Goal: Task Accomplishment & Management: Complete application form

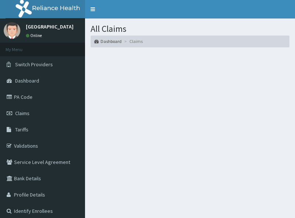
click at [160, 121] on section at bounding box center [190, 93] width 210 height 92
click at [208, 119] on section at bounding box center [190, 93] width 210 height 92
click at [24, 112] on span "Claims" at bounding box center [22, 113] width 14 height 7
click at [164, 122] on section at bounding box center [190, 93] width 210 height 92
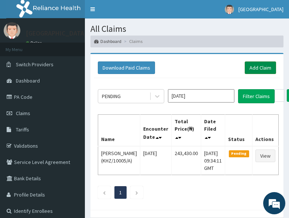
click at [259, 69] on link "Add Claim" at bounding box center [260, 67] width 31 height 13
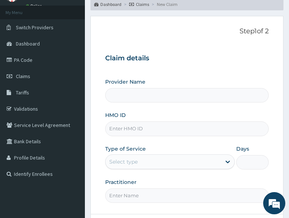
type input "All Soul's Hospital Ltd, Ajegunle"
drag, startPoint x: 206, startPoint y: 124, endPoint x: 193, endPoint y: 127, distance: 13.7
click at [206, 124] on input "HMO ID" at bounding box center [187, 128] width 164 height 14
paste input "DAL/10121/A"
type input "DAL/10121/A"
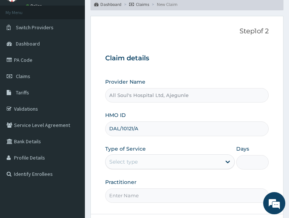
click at [139, 163] on div "Select type" at bounding box center [164, 162] width 116 height 12
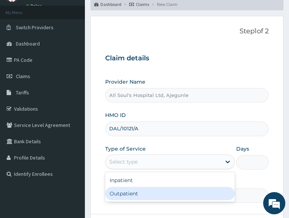
click at [134, 195] on div "Outpatient" at bounding box center [170, 193] width 130 height 13
type input "1"
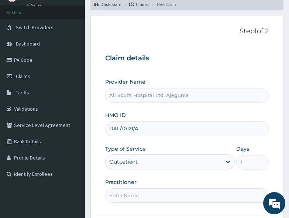
click at [135, 194] on input "Practitioner" at bounding box center [187, 195] width 164 height 14
type input "Dr [PERSON_NAME]"
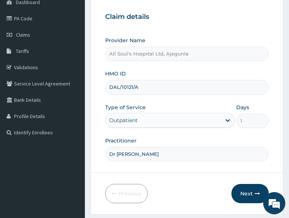
scroll to position [107, 0]
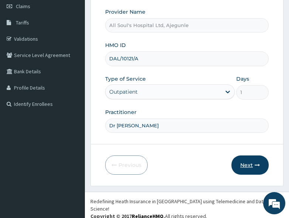
click at [249, 165] on button "Next" at bounding box center [250, 164] width 37 height 19
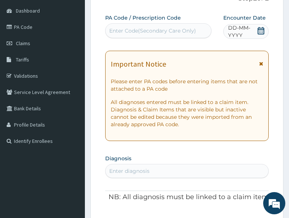
scroll to position [0, 0]
click at [260, 30] on icon at bounding box center [261, 30] width 7 height 7
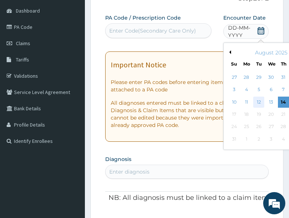
click at [262, 102] on div "12" at bounding box center [258, 101] width 11 height 11
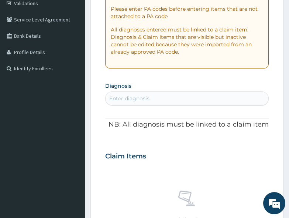
scroll to position [144, 0]
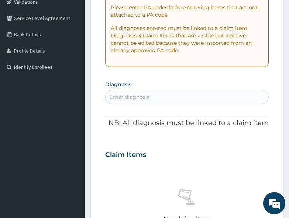
click at [164, 100] on div "Enter diagnosis" at bounding box center [187, 97] width 163 height 12
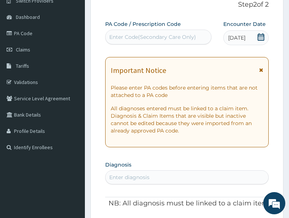
scroll to position [0, 0]
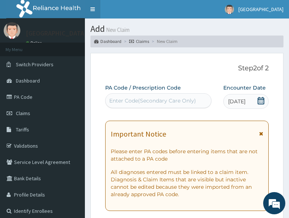
click at [92, 12] on link "Toggle navigation" at bounding box center [93, 9] width 16 height 18
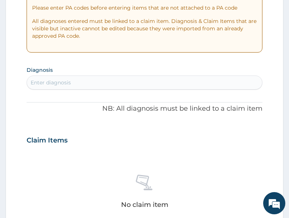
scroll to position [148, 0]
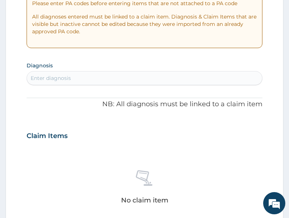
click at [109, 78] on div "Enter diagnosis" at bounding box center [144, 78] width 235 height 12
type input "myalg"
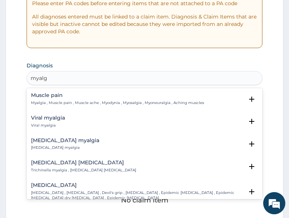
click at [38, 101] on p "Myalgia , Muscle pain , Muscle ache , Myodynia , Myosalgia , Myoneuralgia , Ach…" at bounding box center [117, 102] width 173 height 5
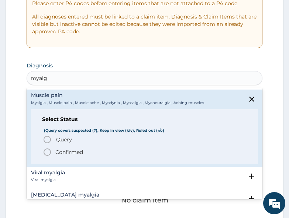
click at [62, 151] on p "Confirmed" at bounding box center [69, 151] width 28 height 7
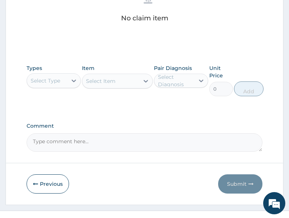
scroll to position [333, 0]
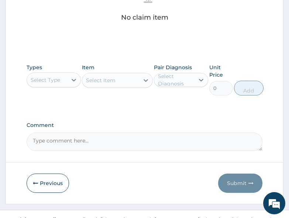
click at [60, 88] on div "Types Select Type" at bounding box center [54, 80] width 54 height 32
click at [56, 68] on div "Types Select Type" at bounding box center [54, 80] width 54 height 32
click at [53, 80] on div "Select Type" at bounding box center [46, 79] width 30 height 7
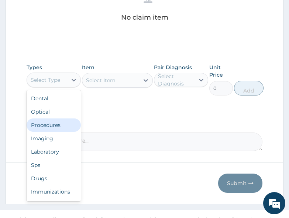
click at [54, 123] on div "Procedures" at bounding box center [54, 124] width 54 height 13
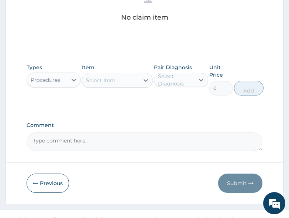
click at [105, 82] on div "Select Item" at bounding box center [101, 79] width 30 height 7
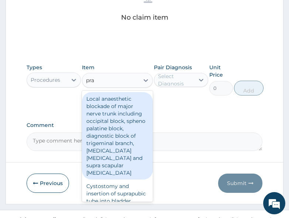
type input "prac"
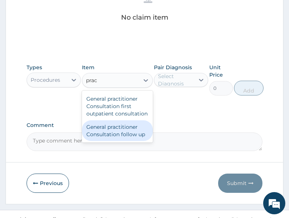
click at [133, 130] on div "General practitioner Consultation follow up" at bounding box center [117, 130] width 71 height 21
type input "2500"
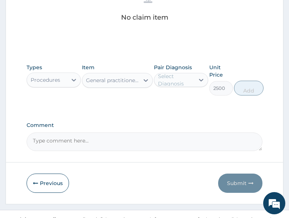
click at [180, 81] on div "Select Diagnosis" at bounding box center [176, 79] width 36 height 15
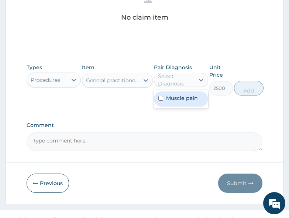
click at [180, 99] on label "Muscle pain" at bounding box center [182, 97] width 32 height 7
checkbox input "true"
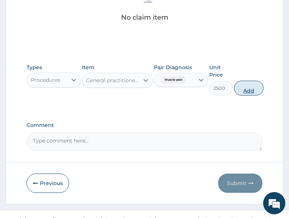
click at [245, 89] on button "Add" at bounding box center [249, 88] width 30 height 15
type input "0"
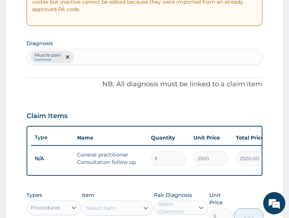
scroll to position [166, 0]
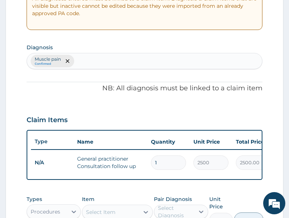
click at [140, 61] on div "Muscle pain Confirmed" at bounding box center [144, 61] width 235 height 16
type input "insomnia"
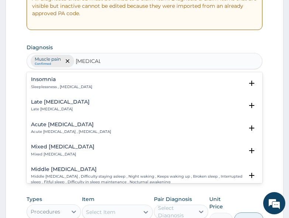
click at [53, 78] on h4 "Insomnia" at bounding box center [61, 79] width 61 height 6
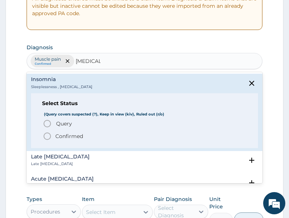
click at [69, 125] on span "Query" at bounding box center [64, 123] width 16 height 7
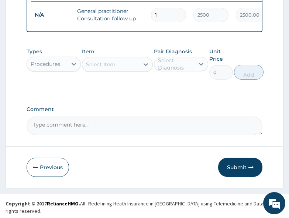
scroll to position [314, 0]
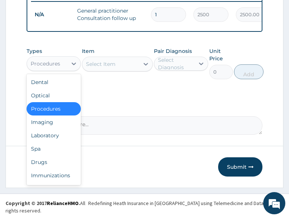
click at [55, 69] on div "Procedures" at bounding box center [47, 64] width 40 height 12
click at [42, 163] on div "Drugs" at bounding box center [54, 161] width 54 height 13
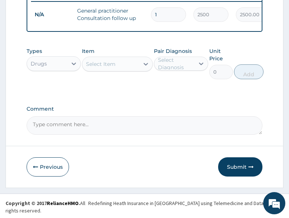
click at [96, 68] on div "Select Item" at bounding box center [101, 63] width 30 height 7
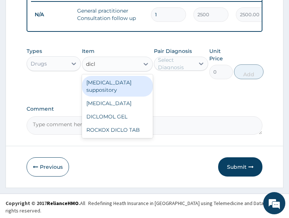
type input "diclo"
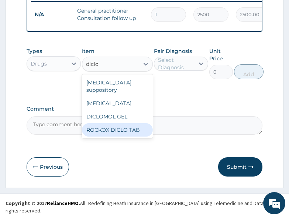
click at [122, 124] on div "ROCKOX DICLO TAB" at bounding box center [117, 129] width 71 height 13
type input "70"
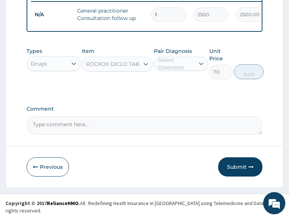
click at [165, 76] on div "Pair Diagnosis Select Diagnosis" at bounding box center [181, 63] width 54 height 32
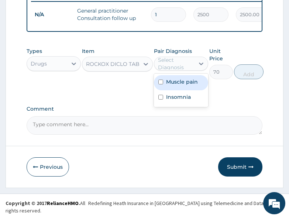
click at [170, 71] on div "Select Diagnosis" at bounding box center [176, 63] width 36 height 15
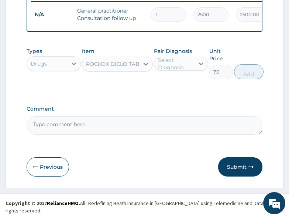
click at [173, 71] on div "Select Diagnosis" at bounding box center [176, 63] width 36 height 15
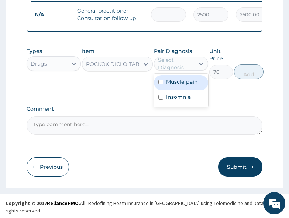
click at [177, 85] on label "Muscle pain" at bounding box center [182, 81] width 32 height 7
checkbox input "true"
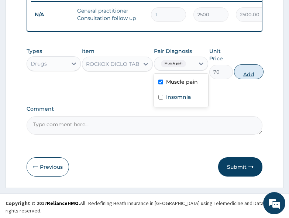
click at [248, 79] on button "Add" at bounding box center [249, 71] width 30 height 15
type input "0"
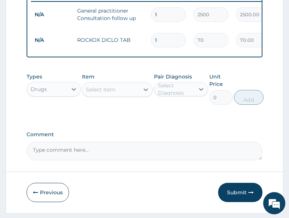
type input "10"
type input "700.00"
type input "10"
click at [103, 116] on div "Types Drugs Item Select Item Pair Diagnosis Select Diagnosis Unit Price 0 Add" at bounding box center [145, 94] width 236 height 50
click at [99, 93] on div "Select Item" at bounding box center [101, 89] width 30 height 7
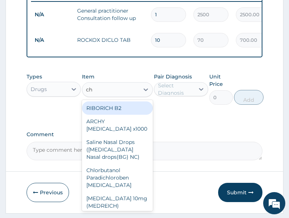
type input "chy"
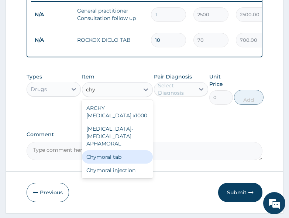
click at [109, 163] on div "Chymoral tab" at bounding box center [117, 156] width 71 height 13
type input "55"
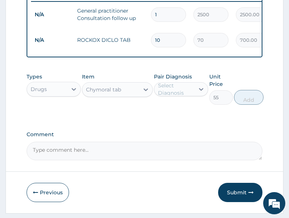
click at [164, 119] on div "Types Drugs Item Chymoral tab Pair Diagnosis Select Diagnosis Unit Price 55 Add" at bounding box center [145, 94] width 236 height 50
click at [163, 96] on div "Select Diagnosis" at bounding box center [176, 89] width 36 height 15
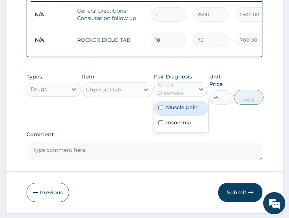
drag, startPoint x: 166, startPoint y: 116, endPoint x: 175, endPoint y: 113, distance: 8.9
click at [168, 111] on label "Muscle pain" at bounding box center [182, 106] width 32 height 7
checkbox input "true"
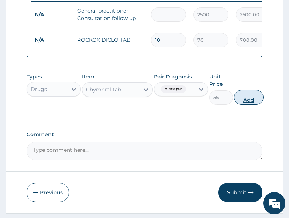
click at [244, 105] on button "Add" at bounding box center [249, 97] width 30 height 15
type input "0"
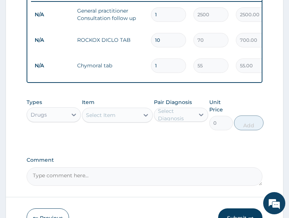
type input "10"
type input "550.00"
type input "10"
click at [120, 144] on div "Types Drugs Item Select Item Pair Diagnosis Select Diagnosis Unit Price 0 Add" at bounding box center [145, 120] width 236 height 50
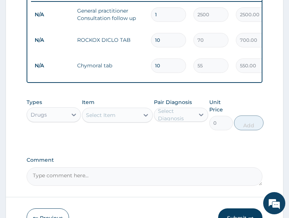
click at [113, 116] on div "Select Item" at bounding box center [110, 115] width 57 height 12
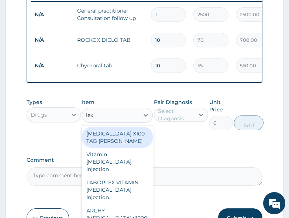
type input "lexo"
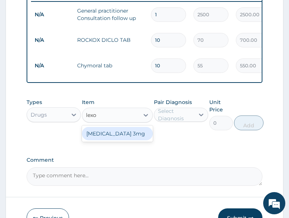
click at [119, 137] on div "[MEDICAL_DATA] 3mg" at bounding box center [117, 133] width 71 height 13
type input "50"
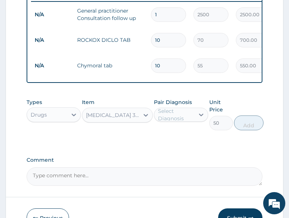
click at [175, 119] on div "Select Diagnosis" at bounding box center [176, 114] width 36 height 15
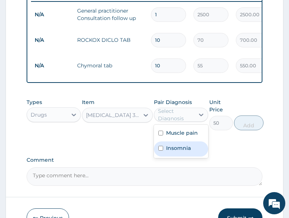
drag, startPoint x: 175, startPoint y: 150, endPoint x: 209, endPoint y: 148, distance: 34.1
click at [177, 151] on label "Insomnia" at bounding box center [178, 147] width 25 height 7
checkbox input "true"
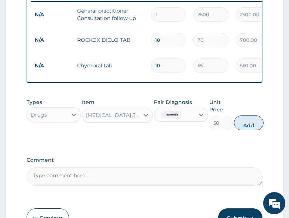
click at [242, 130] on button "Add" at bounding box center [249, 122] width 30 height 15
type input "0"
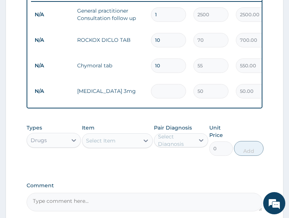
type input "0.00"
type input "5"
type input "250.00"
type input "5"
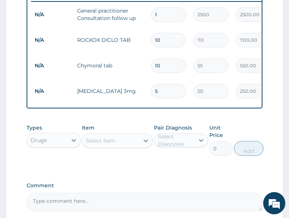
click at [145, 159] on div "Types Drugs Item Select Item Pair Diagnosis Select Diagnosis Unit Price 0 Add" at bounding box center [145, 139] width 236 height 39
click at [134, 159] on div "Types Drugs Item Select Item Pair Diagnosis Select Diagnosis Unit Price 0 Add" at bounding box center [145, 139] width 236 height 39
click at [126, 148] on div "Select Item" at bounding box center [117, 140] width 71 height 15
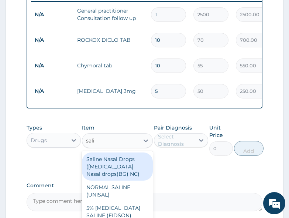
type input "salic"
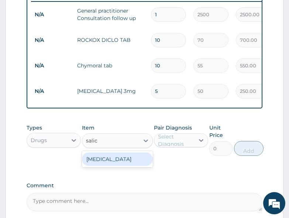
click at [114, 166] on div "[MEDICAL_DATA]" at bounding box center [117, 158] width 71 height 13
type input "500"
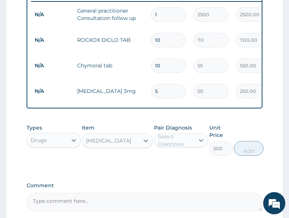
click at [181, 144] on div "Select Diagnosis" at bounding box center [176, 140] width 36 height 15
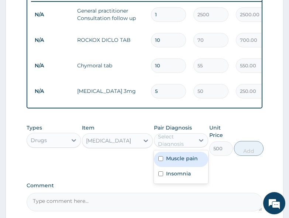
click at [178, 162] on label "Muscle pain" at bounding box center [182, 157] width 32 height 7
checkbox input "true"
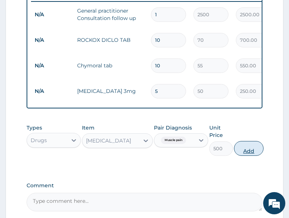
click at [245, 156] on button "Add" at bounding box center [249, 148] width 30 height 15
type input "0"
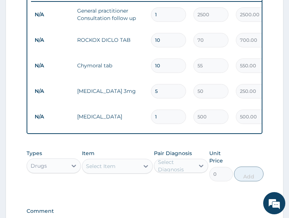
click at [162, 193] on div "Types Drugs Item Select Item Pair Diagnosis Select Diagnosis Unit Price 0 Add" at bounding box center [145, 171] width 236 height 50
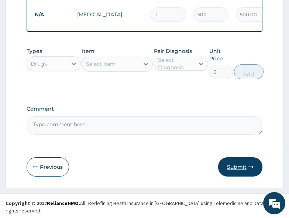
click at [238, 176] on button "Submit" at bounding box center [240, 166] width 44 height 19
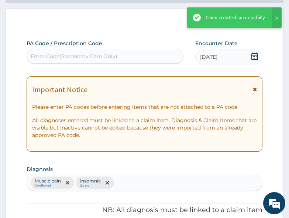
scroll to position [416, 0]
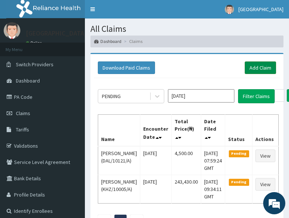
click at [260, 67] on link "Add Claim" at bounding box center [260, 67] width 31 height 13
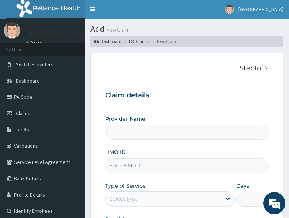
type input "All Soul's Hospital Ltd, Ajegunle"
click at [89, 7] on link "Toggle navigation" at bounding box center [93, 9] width 16 height 18
click at [94, 10] on link "Toggle navigation" at bounding box center [93, 9] width 16 height 18
click at [185, 105] on div "Claim details Provider Name All Soul's Hospital Ltd, Ajegunle HMO ID Type of Se…" at bounding box center [187, 161] width 164 height 155
click at [204, 96] on h3 "Claim details" at bounding box center [187, 95] width 164 height 8
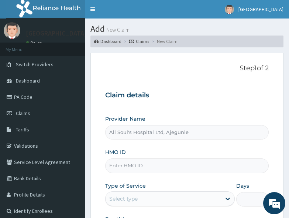
click at [173, 164] on input "HMO ID" at bounding box center [187, 165] width 164 height 14
paste input "GSV/13505/A"
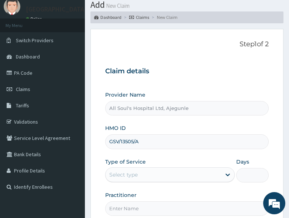
scroll to position [37, 0]
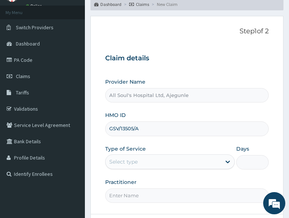
type input "GSV/13505/A"
click at [178, 165] on div "Select type" at bounding box center [164, 162] width 116 height 12
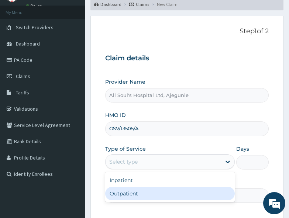
click at [165, 191] on div "Outpatient" at bounding box center [170, 193] width 130 height 13
type input "1"
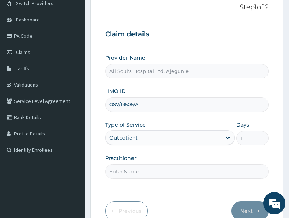
scroll to position [74, 0]
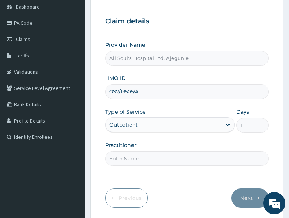
drag, startPoint x: 151, startPoint y: 157, endPoint x: 150, endPoint y: 166, distance: 9.0
click at [150, 157] on input "Practitioner" at bounding box center [187, 158] width 164 height 14
type input "Dr [PERSON_NAME]"
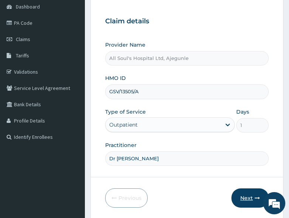
click at [244, 198] on button "Next" at bounding box center [250, 197] width 37 height 19
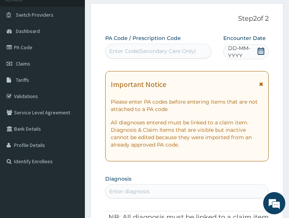
scroll to position [37, 0]
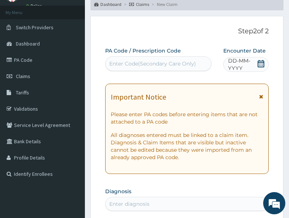
click at [259, 62] on icon at bounding box center [261, 63] width 7 height 7
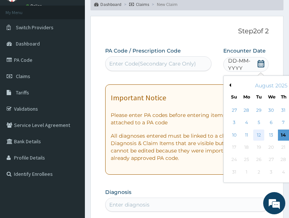
click at [259, 135] on div "12" at bounding box center [258, 134] width 11 height 11
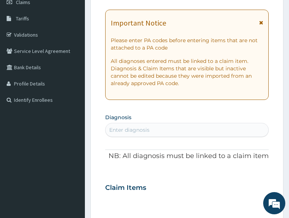
scroll to position [0, 0]
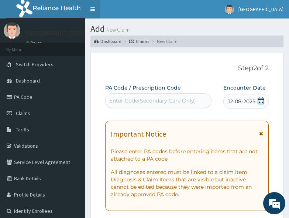
click at [96, 7] on link "Toggle navigation" at bounding box center [93, 9] width 16 height 18
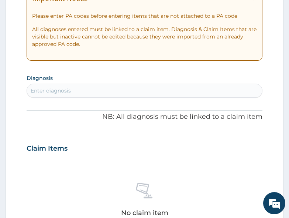
scroll to position [148, 0]
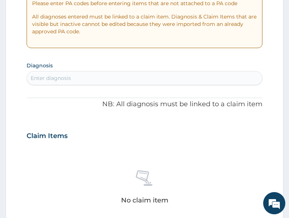
click at [103, 77] on div "Enter diagnosis" at bounding box center [144, 78] width 235 height 12
type input "[MEDICAL_DATA]"
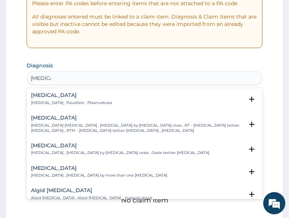
click at [40, 97] on h4 "Malaria" at bounding box center [71, 95] width 81 height 6
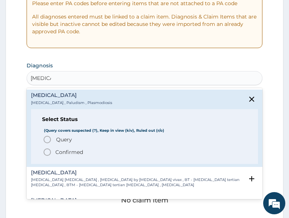
click at [68, 139] on span "Query" at bounding box center [64, 139] width 16 height 7
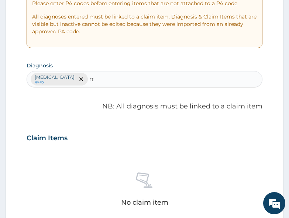
type input "rti"
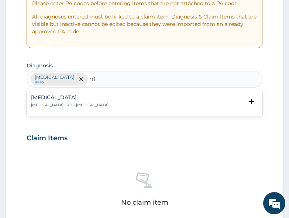
click at [88, 101] on div "Respiratory tract infection Respiratory tract infection , RTI - Respiratory tra…" at bounding box center [70, 101] width 78 height 13
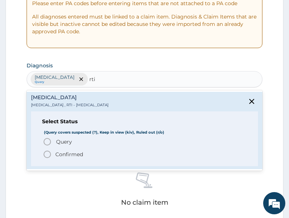
click at [73, 144] on span "Query Query covers suspected (?), Keep in view (kiv), Ruled out (r/o)" at bounding box center [145, 141] width 204 height 9
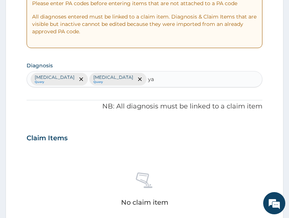
type input "y"
type input "myal"
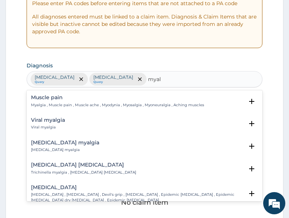
click at [93, 106] on p "Myalgia , Muscle pain , Muscle ache , Myodynia , Myosalgia , Myoneuralgia , Ach…" at bounding box center [117, 104] width 173 height 5
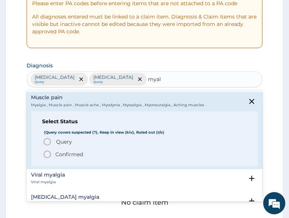
click at [62, 139] on span "Query" at bounding box center [64, 141] width 16 height 7
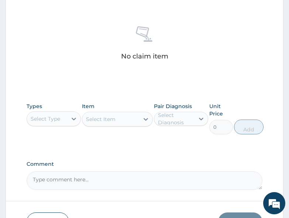
scroll to position [296, 0]
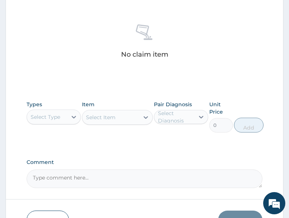
click at [47, 116] on div "Select Type" at bounding box center [46, 116] width 30 height 7
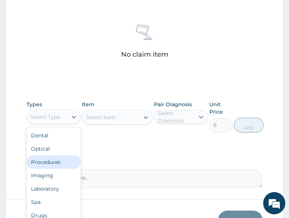
click at [55, 163] on div "Procedures" at bounding box center [54, 161] width 54 height 13
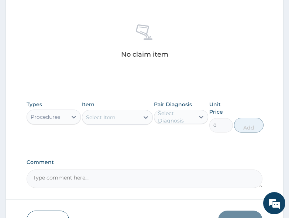
click at [123, 119] on div "Select Item" at bounding box center [110, 117] width 57 height 12
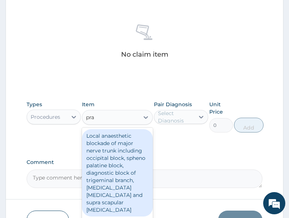
type input "prac"
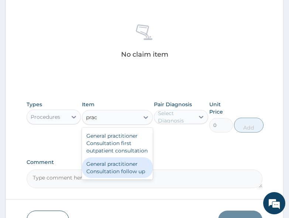
click at [129, 174] on div "General practitioner Consultation follow up" at bounding box center [117, 167] width 71 height 21
type input "2500"
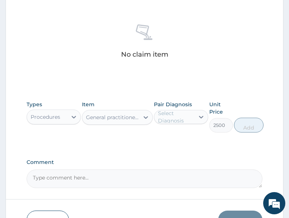
click at [171, 122] on div "Select Diagnosis" at bounding box center [176, 116] width 36 height 15
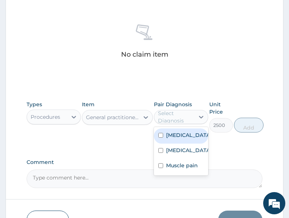
click at [171, 138] on label "[MEDICAL_DATA]" at bounding box center [188, 134] width 45 height 7
checkbox input "true"
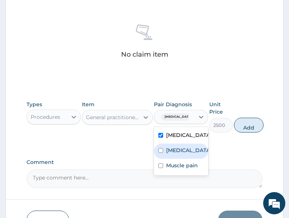
click at [172, 153] on label "[MEDICAL_DATA]" at bounding box center [188, 149] width 45 height 7
checkbox input "true"
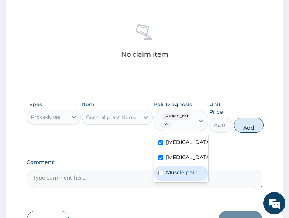
click at [178, 176] on label "Muscle pain" at bounding box center [182, 171] width 32 height 7
checkbox input "true"
click at [239, 127] on button "Add" at bounding box center [249, 125] width 30 height 15
type input "0"
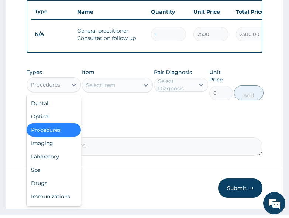
click at [50, 86] on div "Procedures" at bounding box center [46, 84] width 30 height 7
click at [46, 182] on div "Drugs" at bounding box center [54, 182] width 54 height 13
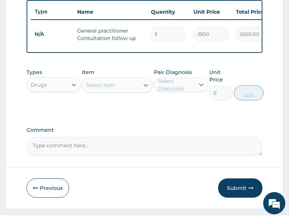
click at [105, 89] on div "Select Item" at bounding box center [101, 84] width 30 height 7
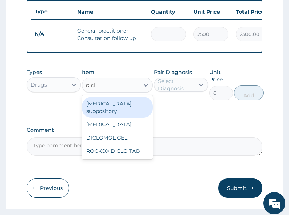
type input "diclo"
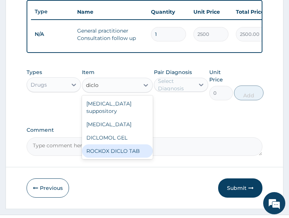
click at [103, 147] on div "ROCKOX DICLO TAB" at bounding box center [117, 150] width 71 height 13
type input "70"
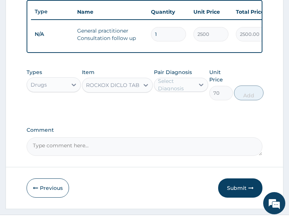
click at [169, 83] on div "Select Diagnosis" at bounding box center [176, 84] width 36 height 15
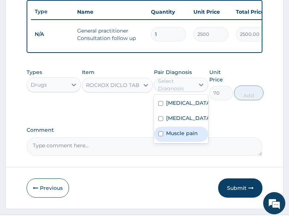
click at [177, 137] on label "Muscle pain" at bounding box center [182, 132] width 32 height 7
checkbox input "true"
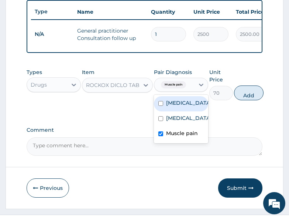
drag, startPoint x: 172, startPoint y: 105, endPoint x: 173, endPoint y: 120, distance: 14.9
click at [172, 106] on label "[MEDICAL_DATA]" at bounding box center [188, 102] width 45 height 7
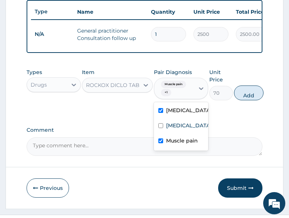
click at [174, 119] on div "[MEDICAL_DATA]" at bounding box center [181, 110] width 54 height 15
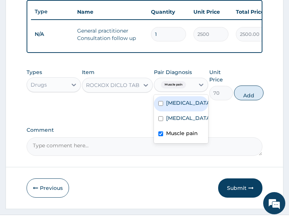
click at [180, 106] on label "[MEDICAL_DATA]" at bounding box center [188, 102] width 45 height 7
checkbox input "true"
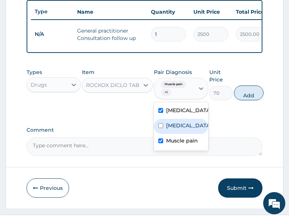
click at [181, 125] on label "[MEDICAL_DATA]" at bounding box center [188, 125] width 45 height 7
checkbox input "true"
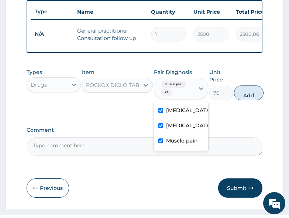
click at [241, 97] on button "Add" at bounding box center [249, 92] width 30 height 15
type input "0"
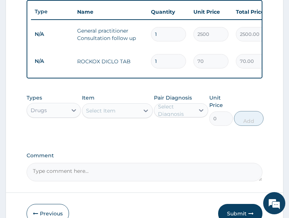
type input "10"
type input "700.00"
type input "10"
click at [103, 139] on div "Types Drugs Item Select Item Pair Diagnosis Select Diagnosis Unit Price 0 Add" at bounding box center [145, 115] width 236 height 50
click at [101, 113] on div "Select Item" at bounding box center [101, 110] width 30 height 7
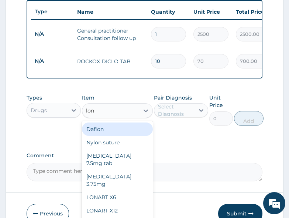
type input "lona"
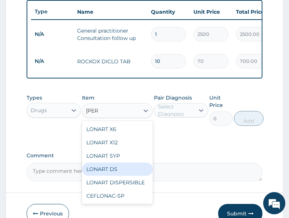
click at [113, 171] on div "LONART DS" at bounding box center [117, 168] width 71 height 13
type input "400"
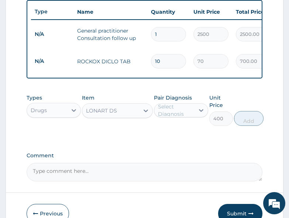
click at [175, 114] on div "Select Diagnosis" at bounding box center [176, 110] width 36 height 15
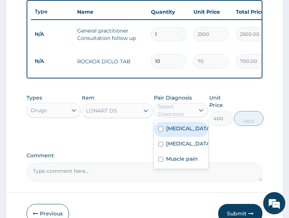
click at [175, 134] on div "[MEDICAL_DATA]" at bounding box center [181, 129] width 54 height 15
checkbox input "true"
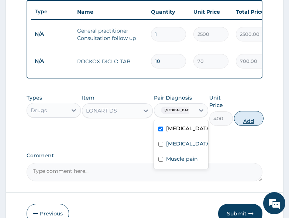
click at [243, 123] on button "Add" at bounding box center [249, 118] width 30 height 15
type input "0"
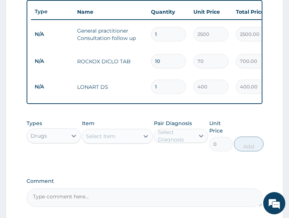
type input "0.00"
type input "6"
type input "2400.00"
type input "6"
click at [154, 164] on div "Types Drugs Item Select Item Pair Diagnosis Select Diagnosis Unit Price 0 Add" at bounding box center [145, 141] width 236 height 50
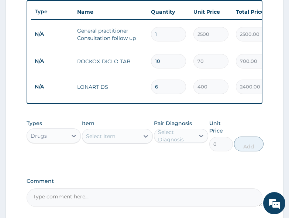
click at [117, 140] on div "Select Item" at bounding box center [110, 136] width 57 height 12
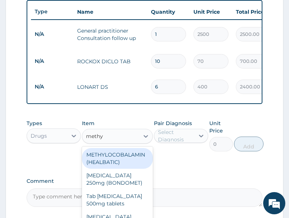
type input "methyl"
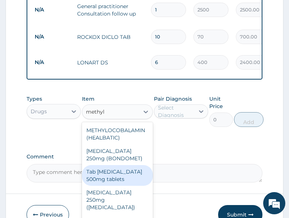
scroll to position [333, 0]
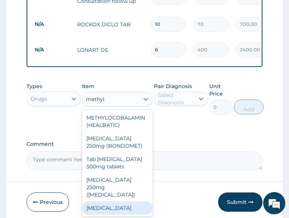
click at [116, 204] on div "[MEDICAL_DATA]" at bounding box center [117, 207] width 71 height 13
type input "500"
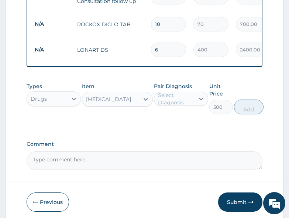
click at [179, 90] on label "Pair Diagnosis" at bounding box center [173, 85] width 38 height 7
click at [185, 99] on div "Select Diagnosis" at bounding box center [176, 98] width 36 height 15
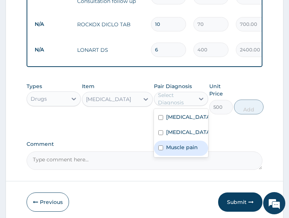
click at [180, 151] on label "Muscle pain" at bounding box center [182, 146] width 32 height 7
checkbox input "true"
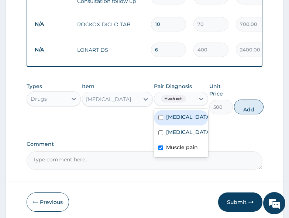
click at [247, 112] on button "Add" at bounding box center [249, 106] width 30 height 15
type input "0"
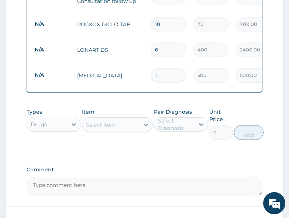
click at [134, 128] on div "Select Item" at bounding box center [110, 125] width 57 height 12
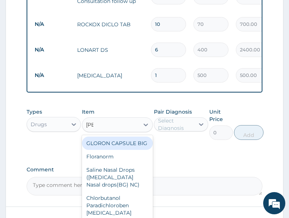
type input "lorat"
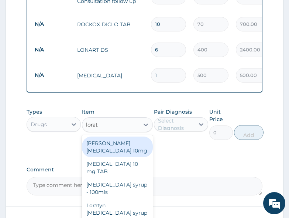
click at [128, 147] on div "[PERSON_NAME][MEDICAL_DATA] 10mg" at bounding box center [117, 146] width 71 height 21
type input "75"
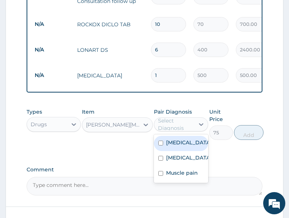
click at [170, 127] on div "Select Diagnosis" at bounding box center [176, 124] width 36 height 15
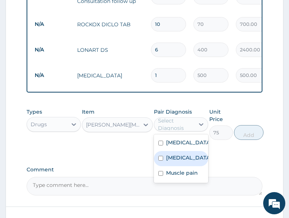
click at [180, 161] on label "[MEDICAL_DATA]" at bounding box center [188, 157] width 45 height 7
checkbox input "true"
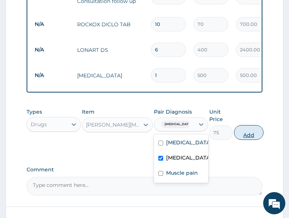
click at [256, 137] on button "Add" at bounding box center [249, 132] width 30 height 15
type input "0"
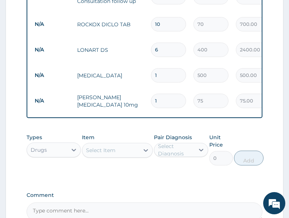
type input "0.00"
type input "5"
type input "375.00"
type input "5"
click at [163, 177] on div "Types Drugs Item Select Item Pair Diagnosis Select Diagnosis Unit Price 0 Add" at bounding box center [145, 155] width 236 height 50
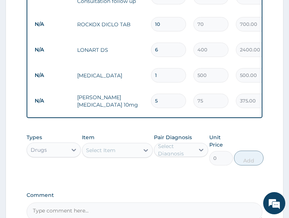
click at [175, 175] on div "Types Drugs Item Select Item Pair Diagnosis Select Diagnosis Unit Price 0 Add" at bounding box center [145, 155] width 236 height 50
click at [164, 99] on input "5" at bounding box center [168, 100] width 35 height 14
type input "0.00"
type input "7"
type input "525.00"
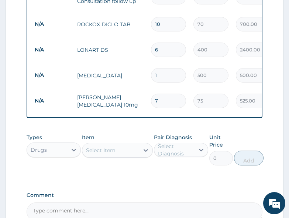
type input "7"
click at [147, 169] on div "Types Drugs Item Select Item Pair Diagnosis Select Diagnosis Unit Price 0 Add" at bounding box center [145, 149] width 236 height 39
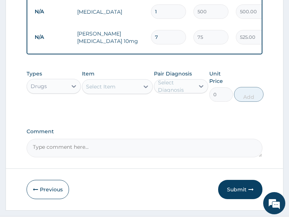
scroll to position [416, 0]
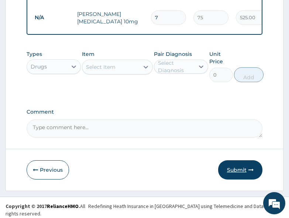
click at [241, 173] on button "Submit" at bounding box center [240, 169] width 44 height 19
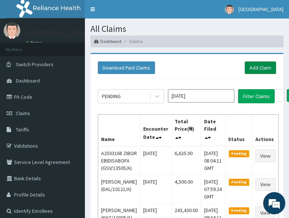
click at [255, 68] on link "Add Claim" at bounding box center [260, 67] width 31 height 13
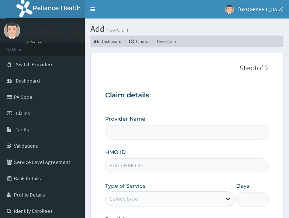
scroll to position [37, 0]
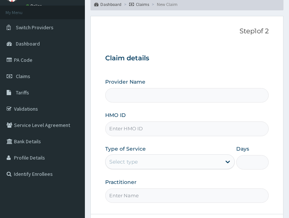
click at [129, 127] on input "HMO ID" at bounding box center [187, 128] width 164 height 14
paste input "AGO/10216/B"
type input "AGO/10216/B"
type input "All Soul's Hospital Ltd, Ajegunle"
click at [120, 126] on input "AGO/10216/B" at bounding box center [187, 128] width 164 height 14
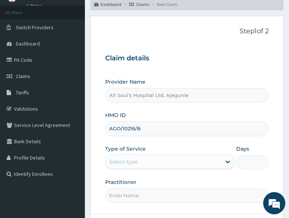
type input "AGO/10216/B"
click at [146, 155] on div "Select type" at bounding box center [170, 161] width 130 height 15
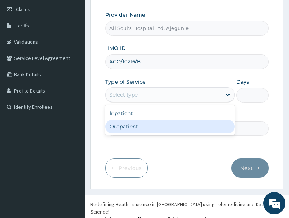
scroll to position [107, 0]
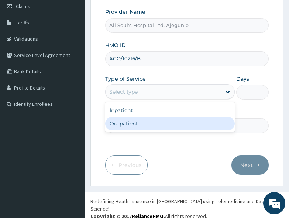
click at [151, 127] on div "Outpatient" at bounding box center [170, 123] width 130 height 13
type input "1"
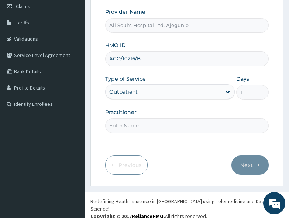
click at [151, 125] on input "Practitioner" at bounding box center [187, 125] width 164 height 14
type input "Dr [PERSON_NAME]"
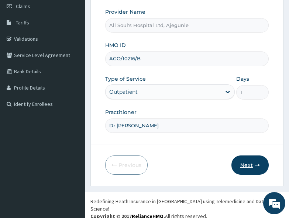
click at [251, 163] on button "Next" at bounding box center [250, 164] width 37 height 19
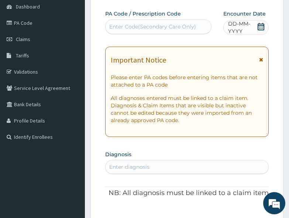
scroll to position [0, 0]
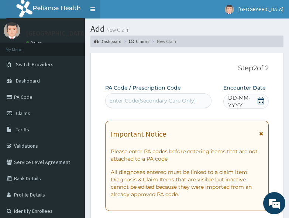
click at [93, 8] on link "Toggle navigation" at bounding box center [93, 9] width 16 height 18
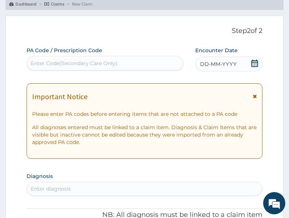
scroll to position [37, 0]
click at [257, 62] on icon at bounding box center [254, 63] width 7 height 7
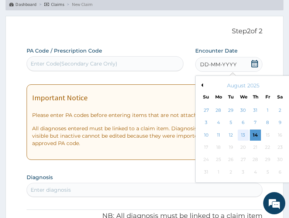
click at [245, 137] on div "13" at bounding box center [243, 134] width 11 height 11
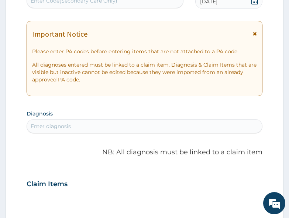
scroll to position [111, 0]
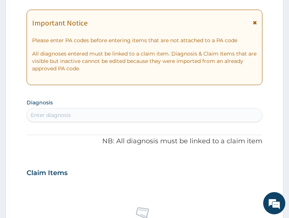
click at [126, 117] on div "Enter diagnosis" at bounding box center [144, 115] width 235 height 12
type input "malaria"
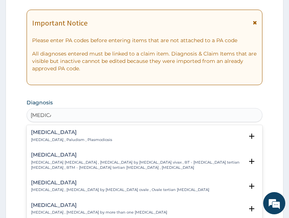
click at [48, 137] on p "Malaria , Paludism , Plasmodiosis" at bounding box center [71, 139] width 81 height 5
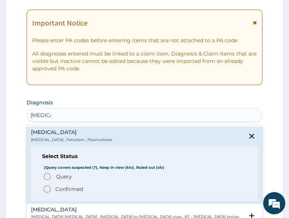
click at [63, 178] on span "Query" at bounding box center [64, 176] width 16 height 7
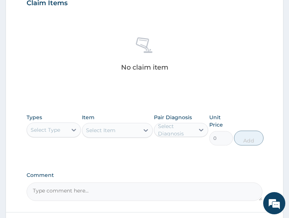
scroll to position [296, 0]
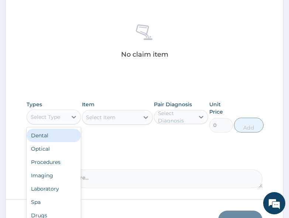
click at [58, 120] on div "Select Type" at bounding box center [46, 116] width 30 height 7
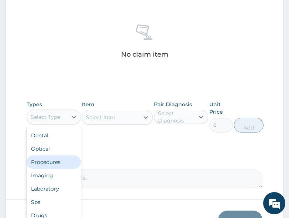
click at [58, 163] on div "Procedures" at bounding box center [54, 161] width 54 height 13
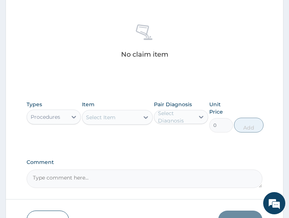
click at [115, 120] on div "Select Item" at bounding box center [101, 116] width 30 height 7
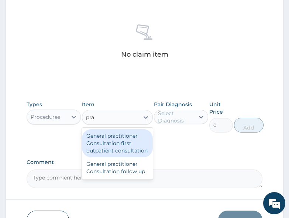
type input "prac"
drag, startPoint x: 117, startPoint y: 150, endPoint x: 192, endPoint y: 120, distance: 81.1
click at [120, 148] on div "General practitioner Consultation first outpatient consultation" at bounding box center [117, 143] width 71 height 28
type input "3000"
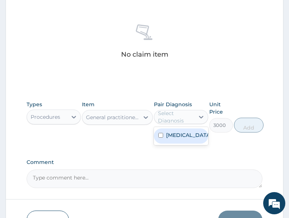
click at [193, 114] on div "Select Diagnosis" at bounding box center [176, 116] width 36 height 15
click at [188, 134] on div "[MEDICAL_DATA]" at bounding box center [181, 135] width 54 height 15
checkbox input "true"
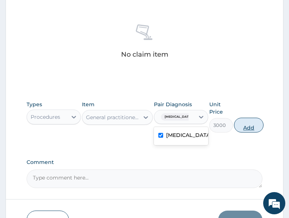
click at [246, 124] on button "Add" at bounding box center [249, 125] width 30 height 15
type input "0"
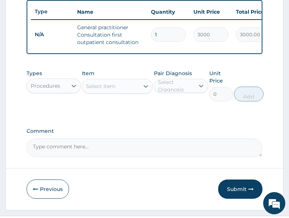
click at [47, 89] on div "Procedures" at bounding box center [46, 85] width 30 height 7
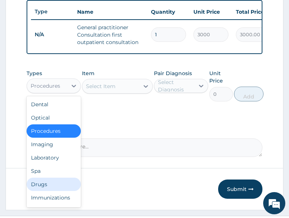
click at [42, 187] on div "Drugs" at bounding box center [54, 183] width 54 height 13
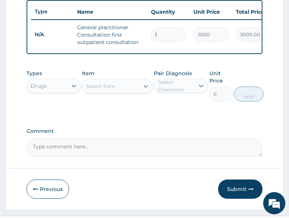
click at [122, 92] on div "Select Item" at bounding box center [110, 86] width 57 height 12
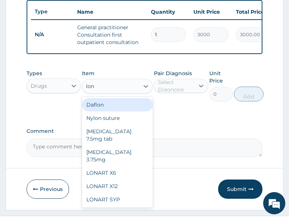
type input "lona"
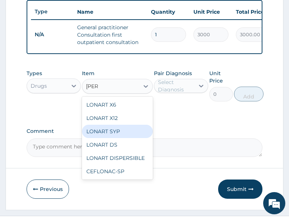
click at [110, 138] on div "LONART SYP" at bounding box center [117, 131] width 71 height 13
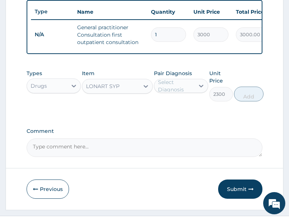
click at [127, 92] on div "LONART SYP" at bounding box center [110, 86] width 57 height 12
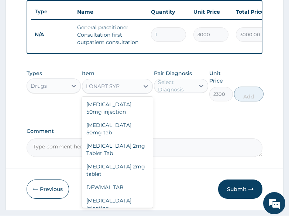
scroll to position [5002, 0]
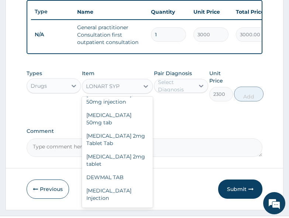
type input "400"
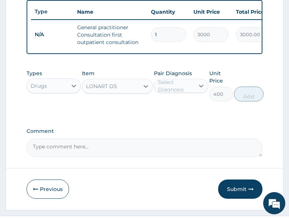
click at [176, 93] on div "Select Diagnosis" at bounding box center [176, 85] width 36 height 15
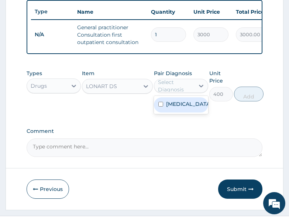
click at [180, 108] on label "[MEDICAL_DATA]" at bounding box center [188, 103] width 45 height 7
checkbox input "true"
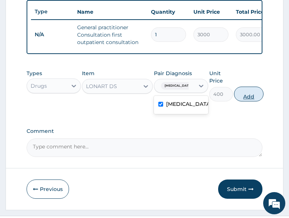
click at [236, 101] on button "Add" at bounding box center [249, 93] width 30 height 15
type input "0"
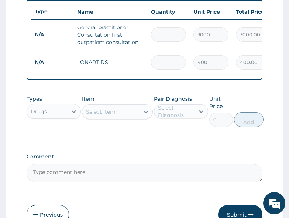
type input "0.00"
type input "6"
type input "2400.00"
type input "6"
click at [60, 171] on textarea "Comment" at bounding box center [145, 173] width 236 height 18
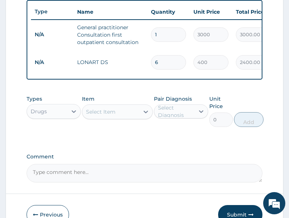
click at [91, 139] on div "Types Drugs Item Select Item Pair Diagnosis Select Diagnosis Unit Price 0 Add" at bounding box center [145, 116] width 236 height 50
click at [110, 115] on div "Select Item" at bounding box center [101, 111] width 30 height 7
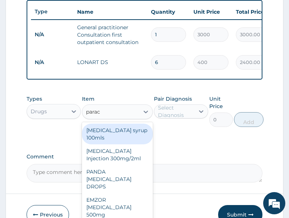
type input "parace"
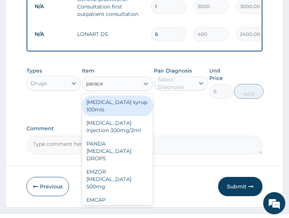
scroll to position [343, 0]
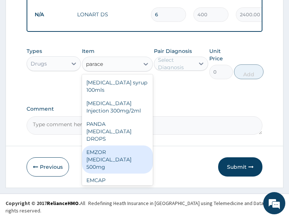
click at [99, 162] on div "EMZOR [MEDICAL_DATA] 500mg" at bounding box center [117, 159] width 71 height 28
type input "20"
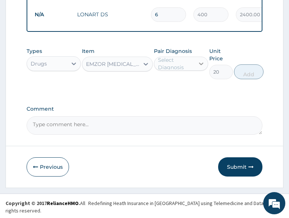
click at [199, 67] on icon at bounding box center [201, 63] width 7 height 7
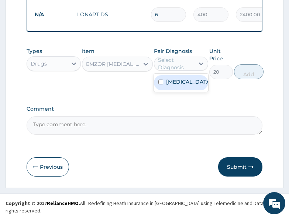
click at [178, 85] on label "[MEDICAL_DATA]" at bounding box center [188, 81] width 45 height 7
checkbox input "true"
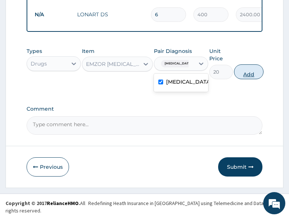
click at [242, 79] on button "Add" at bounding box center [249, 71] width 30 height 15
type input "0"
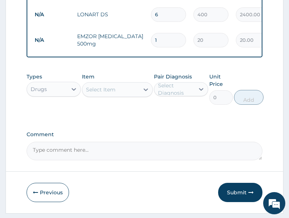
type input "18"
type input "360.00"
type input "18"
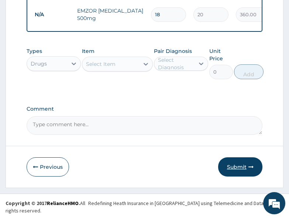
click at [236, 167] on button "Submit" at bounding box center [240, 166] width 44 height 19
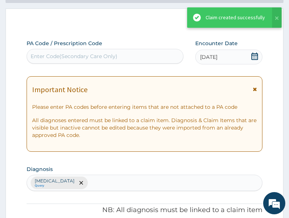
scroll to position [369, 0]
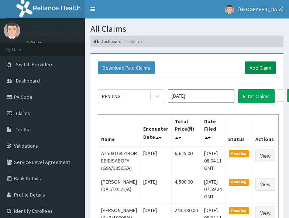
click at [259, 68] on link "Add Claim" at bounding box center [260, 67] width 31 height 13
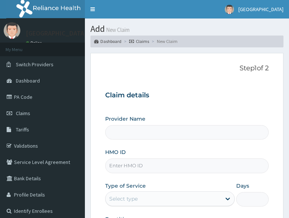
type input "All Soul's Hospital Ltd, Ajegunle"
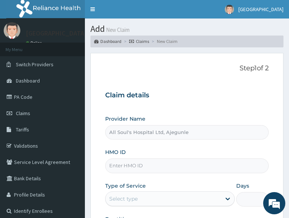
click at [181, 143] on div "Provider Name All Soul's Hospital Ltd, Ajegunle HMO ID Type of Service Select t…" at bounding box center [187, 177] width 164 height 124
click at [150, 165] on input "HMO ID" at bounding box center [187, 165] width 164 height 14
paste input "AGO/10216/E"
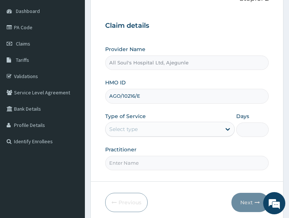
scroll to position [74, 0]
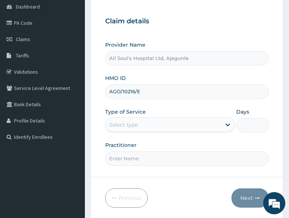
type input "AGO/10216/E"
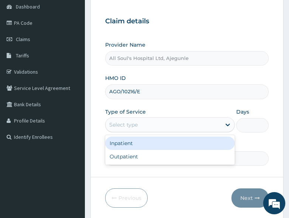
click at [137, 124] on div "Select type" at bounding box center [123, 124] width 28 height 7
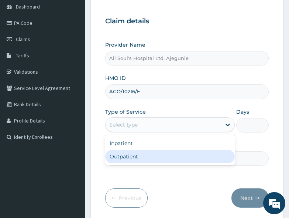
click at [137, 153] on div "Outpatient" at bounding box center [170, 156] width 130 height 13
type input "1"
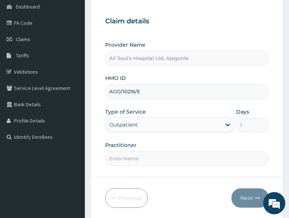
click at [144, 164] on input "Practitioner" at bounding box center [187, 158] width 164 height 14
type input "Dr [PERSON_NAME]"
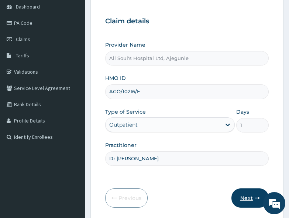
click at [244, 197] on button "Next" at bounding box center [250, 197] width 37 height 19
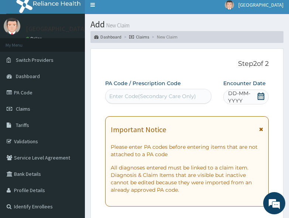
scroll to position [0, 0]
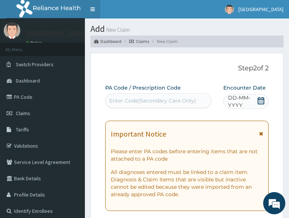
click at [91, 11] on link "Toggle navigation" at bounding box center [93, 9] width 16 height 18
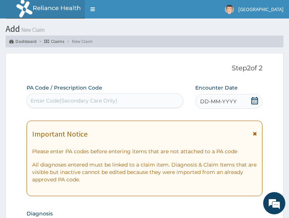
click at [255, 102] on icon at bounding box center [254, 100] width 7 height 7
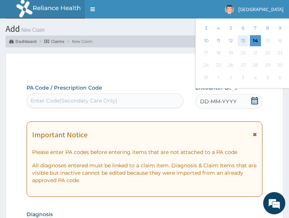
click at [242, 40] on div "13" at bounding box center [243, 40] width 11 height 11
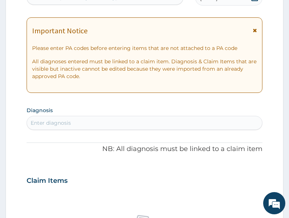
scroll to position [111, 0]
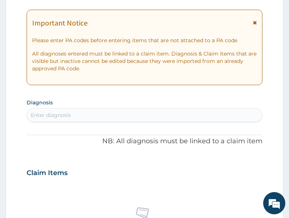
click at [98, 114] on div "Enter diagnosis" at bounding box center [144, 115] width 235 height 12
type input "[MEDICAL_DATA]"
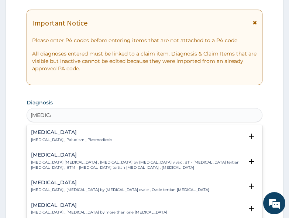
click at [53, 136] on div "Malaria Malaria , Paludism , Plasmodiosis" at bounding box center [71, 135] width 81 height 13
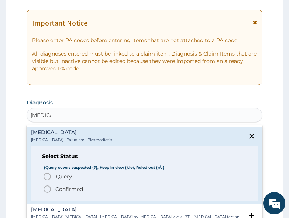
click at [68, 187] on p "Confirmed" at bounding box center [69, 188] width 28 height 7
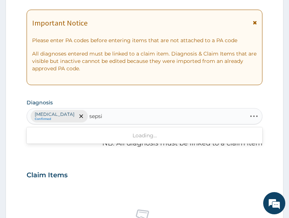
type input "sepsis"
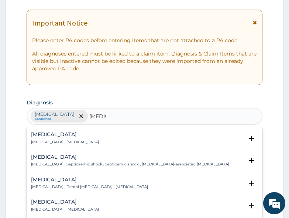
click at [54, 137] on div "Sepsis Systemic infection , Sepsis" at bounding box center [65, 138] width 68 height 13
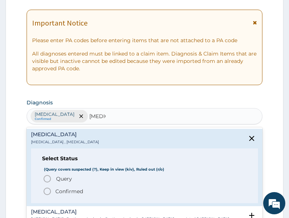
click at [65, 178] on span "Query" at bounding box center [64, 178] width 16 height 7
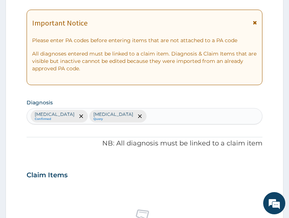
click at [163, 118] on div "Malaria Confirmed Sepsis Query" at bounding box center [144, 116] width 235 height 16
type input "rti"
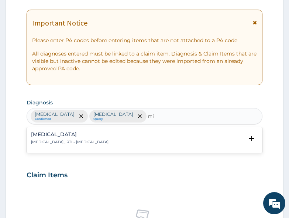
click at [100, 137] on div "Respiratory tract infection Respiratory tract infection , RTI - Respiratory tra…" at bounding box center [70, 138] width 78 height 13
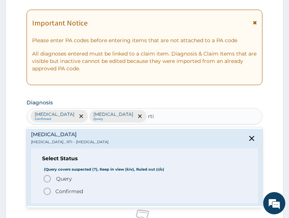
click at [84, 176] on span "Query Query covers suspected (?), Keep in view (kiv), Ruled out (r/o)" at bounding box center [145, 178] width 204 height 9
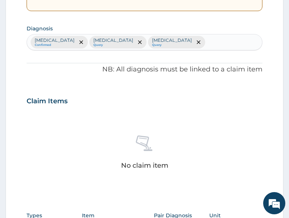
click at [187, 115] on div "No claim item" at bounding box center [145, 153] width 236 height 85
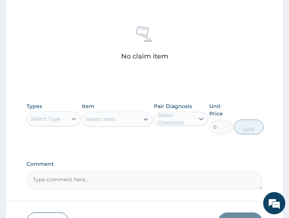
scroll to position [296, 0]
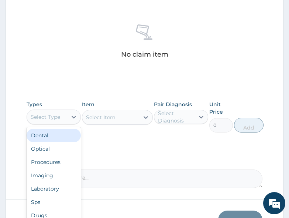
drag, startPoint x: 69, startPoint y: 116, endPoint x: 53, endPoint y: 147, distance: 34.5
click at [69, 117] on div at bounding box center [73, 116] width 13 height 13
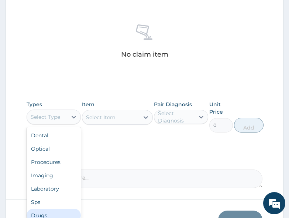
scroll to position [25, 0]
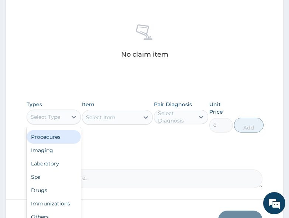
click at [54, 141] on div "Procedures" at bounding box center [54, 136] width 54 height 13
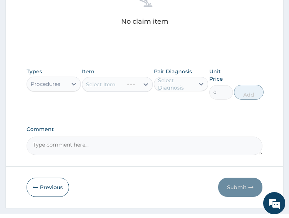
scroll to position [333, 0]
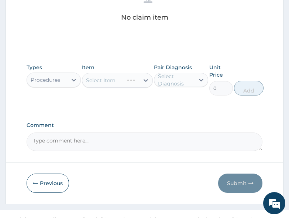
drag, startPoint x: 194, startPoint y: 126, endPoint x: 185, endPoint y: 120, distance: 11.2
click at [191, 124] on label "Comment" at bounding box center [145, 125] width 236 height 6
click at [191, 132] on textarea "Comment" at bounding box center [145, 141] width 236 height 18
click at [140, 82] on div at bounding box center [145, 80] width 13 height 13
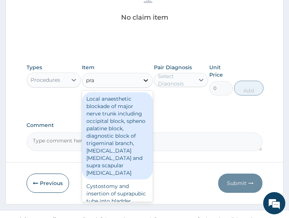
type input "prac"
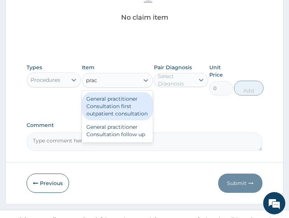
drag, startPoint x: 115, startPoint y: 98, endPoint x: 121, endPoint y: 98, distance: 6.3
click at [115, 99] on div "General practitioner Consultation first outpatient consultation" at bounding box center [117, 106] width 71 height 28
type input "3000"
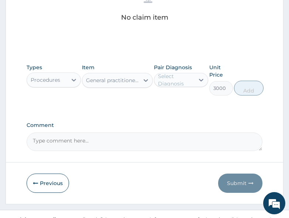
click at [177, 83] on div "Select Diagnosis" at bounding box center [176, 79] width 36 height 15
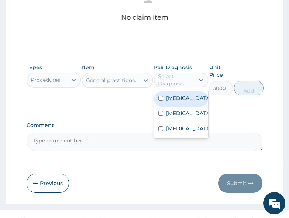
click at [179, 98] on label "[MEDICAL_DATA]" at bounding box center [188, 97] width 45 height 7
checkbox input "true"
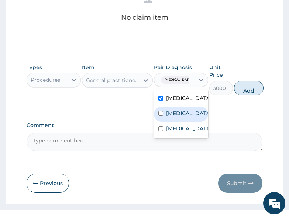
click at [180, 112] on label "Sepsis" at bounding box center [188, 112] width 45 height 7
checkbox input "true"
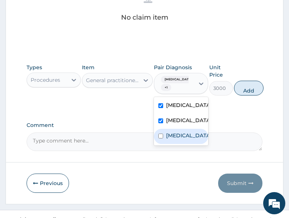
click at [183, 139] on label "[MEDICAL_DATA]" at bounding box center [188, 135] width 45 height 7
checkbox input "true"
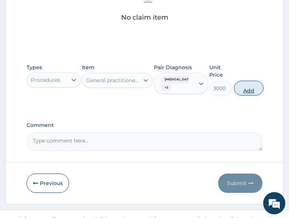
click at [245, 90] on button "Add" at bounding box center [249, 88] width 30 height 15
type input "0"
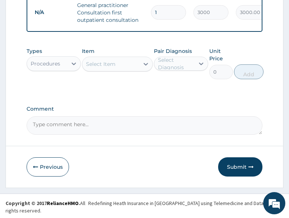
click at [110, 70] on div "Select Item" at bounding box center [110, 64] width 57 height 12
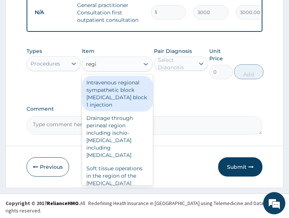
type input "regis"
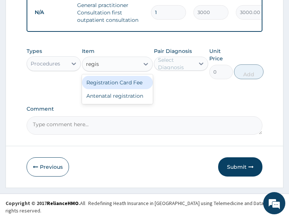
click at [117, 89] on div "Registration Card Fee" at bounding box center [117, 82] width 71 height 13
type input "2000"
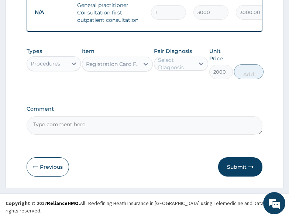
click at [174, 67] on div "Select Diagnosis" at bounding box center [176, 63] width 36 height 15
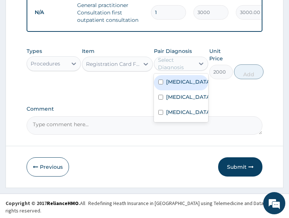
click at [178, 90] on div "[MEDICAL_DATA]" at bounding box center [181, 82] width 54 height 15
checkbox input "true"
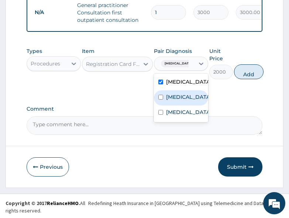
click at [177, 101] on label "Sepsis" at bounding box center [188, 96] width 45 height 7
checkbox input "true"
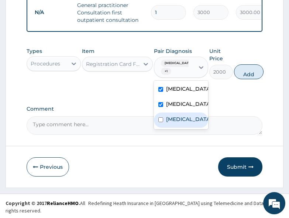
click at [177, 123] on label "[MEDICAL_DATA]" at bounding box center [188, 118] width 45 height 7
checkbox input "true"
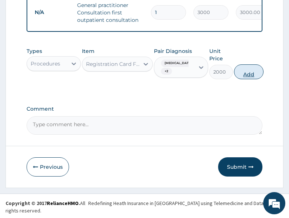
click at [246, 79] on button "Add" at bounding box center [249, 71] width 30 height 15
type input "0"
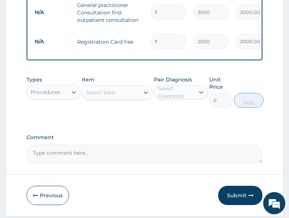
click at [67, 93] on div "Procedures" at bounding box center [47, 92] width 40 height 12
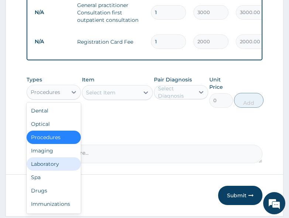
click at [56, 167] on div "Laboratory" at bounding box center [54, 163] width 54 height 13
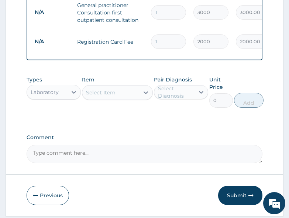
click at [122, 93] on div "Select Item" at bounding box center [110, 92] width 57 height 12
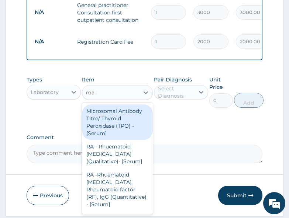
type input "mala"
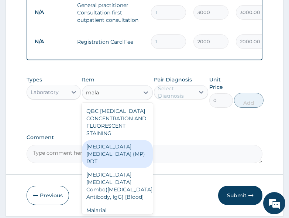
click at [120, 147] on div "MALARIA PARASITE (MP) RDT" at bounding box center [117, 154] width 71 height 28
type input "1500"
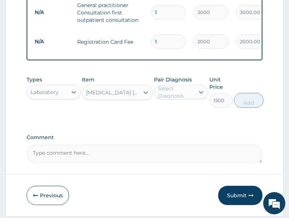
click at [187, 92] on div "Select Diagnosis" at bounding box center [176, 92] width 36 height 15
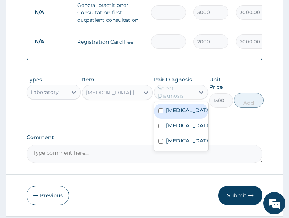
click at [183, 117] on div "[MEDICAL_DATA]" at bounding box center [181, 110] width 54 height 15
checkbox input "true"
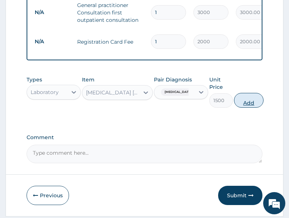
click at [257, 104] on button "Add" at bounding box center [249, 100] width 30 height 15
type input "0"
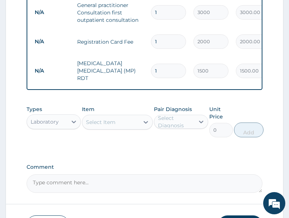
click at [99, 121] on div "Select Item" at bounding box center [101, 121] width 30 height 7
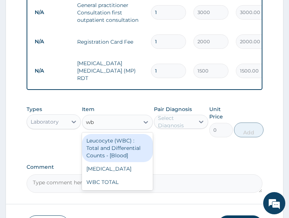
type input "wbc"
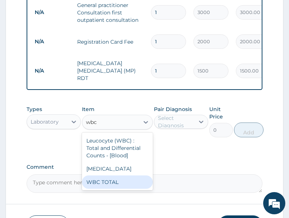
click at [103, 175] on div "WBC TOTAL" at bounding box center [117, 181] width 71 height 13
type input "1500"
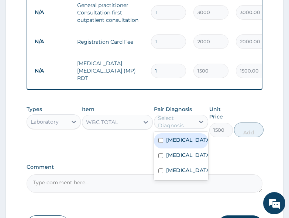
click at [185, 120] on div "Select Diagnosis" at bounding box center [176, 121] width 36 height 15
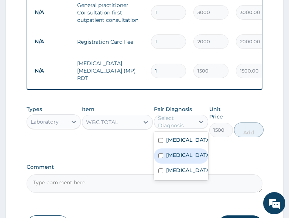
click at [193, 157] on div "Sepsis" at bounding box center [181, 155] width 54 height 15
checkbox input "true"
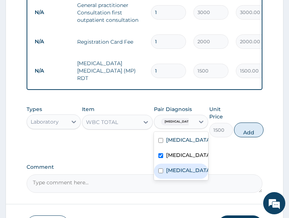
click at [191, 171] on label "[MEDICAL_DATA]" at bounding box center [188, 169] width 45 height 7
checkbox input "true"
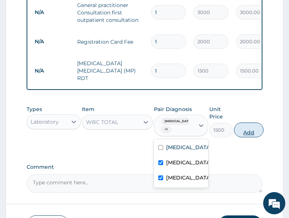
click at [257, 129] on button "Add" at bounding box center [249, 129] width 30 height 15
type input "0"
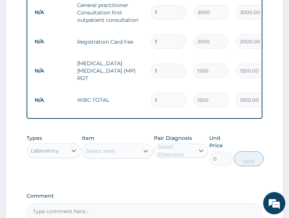
click at [61, 154] on div "Types Laboratory" at bounding box center [54, 150] width 54 height 32
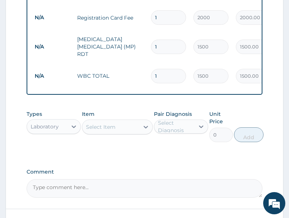
scroll to position [355, 0]
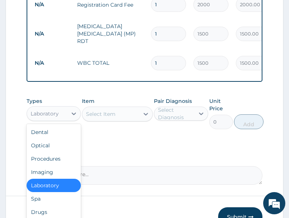
click at [63, 108] on div "Laboratory" at bounding box center [47, 114] width 40 height 12
click at [54, 208] on div "Drugs" at bounding box center [54, 211] width 54 height 13
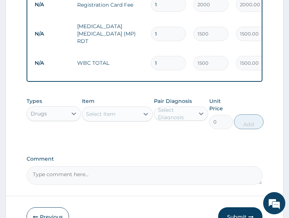
click at [143, 133] on div "Types Drugs Item Select Item Pair Diagnosis Select Diagnosis Unit Price 0 Add" at bounding box center [145, 118] width 236 height 50
click at [116, 111] on div "Select Item" at bounding box center [110, 114] width 57 height 12
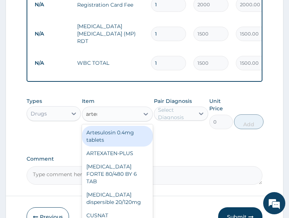
type input "arteme"
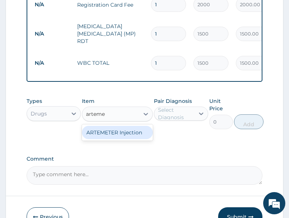
click at [119, 126] on div "ARTEMETER Injection" at bounding box center [117, 132] width 71 height 13
type input "800"
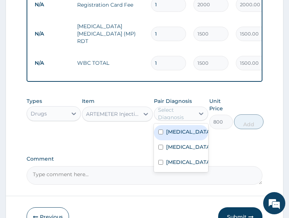
click at [190, 107] on div "Select Diagnosis" at bounding box center [176, 113] width 36 height 15
click at [185, 128] on label "[MEDICAL_DATA]" at bounding box center [188, 131] width 45 height 7
checkbox input "true"
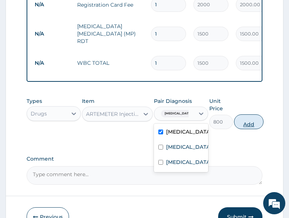
click at [240, 119] on button "Add" at bounding box center [249, 121] width 30 height 15
type input "0"
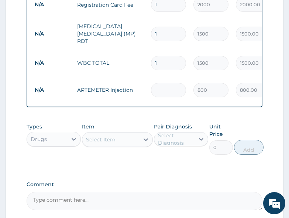
type input "0.00"
type input "6"
type input "4800.00"
type input "6"
click at [124, 161] on div "Types Drugs Item Select Item Pair Diagnosis Select Diagnosis Unit Price 0 Add" at bounding box center [145, 144] width 236 height 50
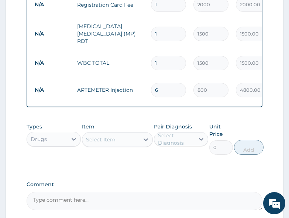
click at [171, 161] on div "Types Drugs Item Select Item Pair Diagnosis Select Diagnosis Unit Price 0 Add" at bounding box center [145, 144] width 236 height 50
click at [113, 124] on div "Item Select Item" at bounding box center [117, 139] width 71 height 32
click at [118, 137] on div "Select Item" at bounding box center [110, 139] width 57 height 12
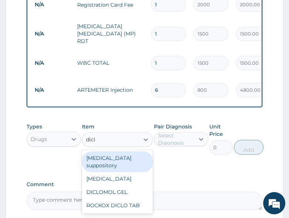
type input "diclo"
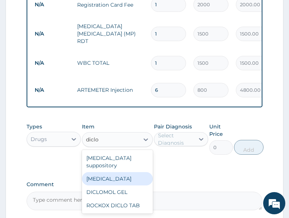
click at [115, 172] on div "[MEDICAL_DATA]" at bounding box center [117, 178] width 71 height 13
type input "300"
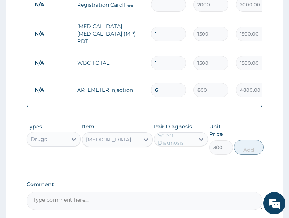
click at [181, 137] on div "Select Diagnosis" at bounding box center [176, 139] width 36 height 15
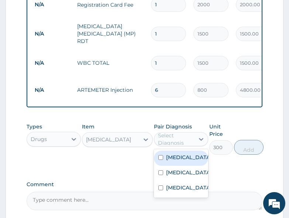
click at [181, 153] on label "Malaria" at bounding box center [188, 156] width 45 height 7
checkbox input "true"
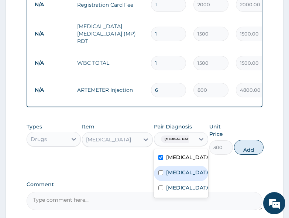
click at [181, 171] on div "Sepsis" at bounding box center [181, 173] width 54 height 15
checkbox input "true"
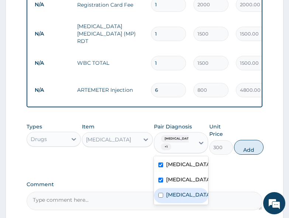
click at [183, 191] on label "Respiratory tract infection" at bounding box center [188, 194] width 45 height 7
checkbox input "true"
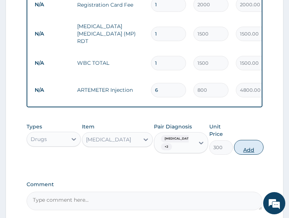
click at [250, 145] on button "Add" at bounding box center [249, 147] width 30 height 15
type input "0"
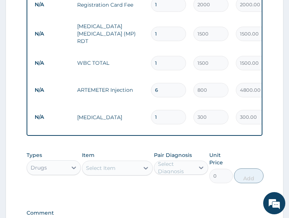
click at [158, 183] on div "Types Drugs Item Select Item Pair Diagnosis Select Diagnosis Unit Price 0 Add" at bounding box center [145, 172] width 236 height 50
click at [116, 162] on div "Select Item" at bounding box center [110, 168] width 57 height 12
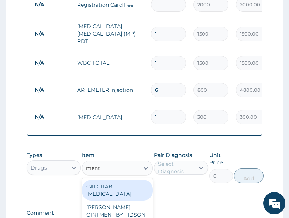
type input "menth"
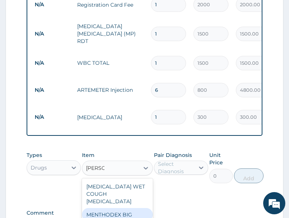
click at [125, 208] on div "MENTHODEX BIG" at bounding box center [117, 214] width 71 height 13
type input "3500"
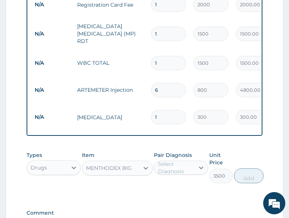
click at [175, 163] on div "Select Diagnosis" at bounding box center [176, 167] width 36 height 15
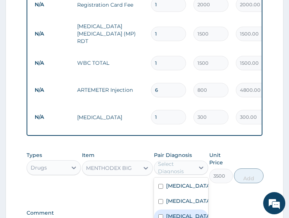
click at [184, 212] on label "Respiratory tract infection" at bounding box center [188, 215] width 45 height 7
checkbox input "true"
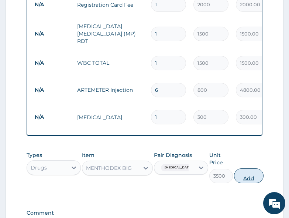
click at [253, 168] on button "Add" at bounding box center [249, 175] width 30 height 15
type input "0"
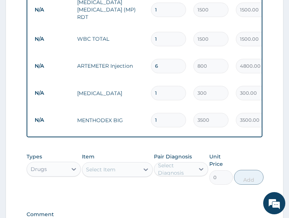
scroll to position [392, 0]
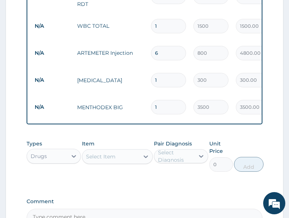
click at [110, 152] on div "Select Item" at bounding box center [110, 156] width 57 height 12
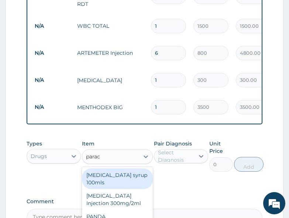
type input "parace"
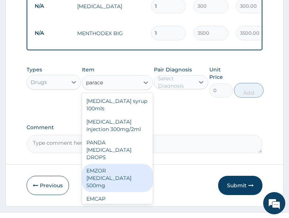
scroll to position [18, 0]
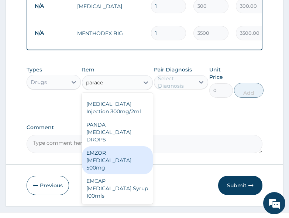
click at [118, 153] on div "EMZOR PARACETAMOL 500mg" at bounding box center [117, 160] width 71 height 28
type input "20"
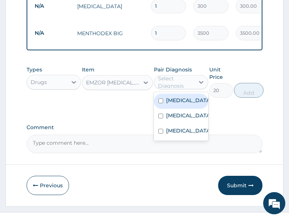
click at [174, 78] on div "Select Diagnosis" at bounding box center [176, 82] width 36 height 15
click at [173, 96] on label "Malaria" at bounding box center [188, 99] width 45 height 7
checkbox input "true"
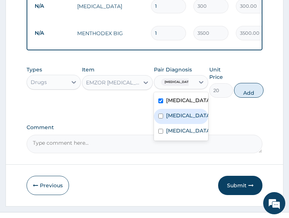
click at [173, 112] on label "Sepsis" at bounding box center [188, 115] width 45 height 7
checkbox input "true"
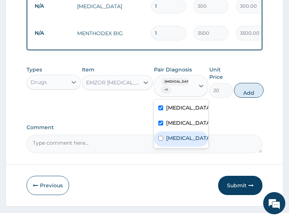
click at [179, 134] on label "Respiratory tract infection" at bounding box center [188, 137] width 45 height 7
checkbox input "true"
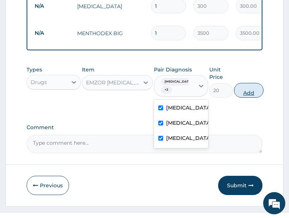
click at [249, 86] on button "Add" at bounding box center [249, 90] width 30 height 15
type input "0"
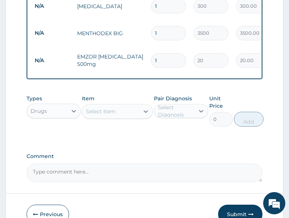
type input "18"
type input "360.00"
type input "18"
click at [170, 119] on div "Types Drugs Item Select Item Pair Diagnosis Select Diagnosis Unit Price 0 Add" at bounding box center [145, 110] width 236 height 39
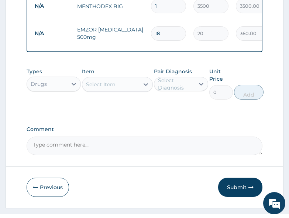
scroll to position [496, 0]
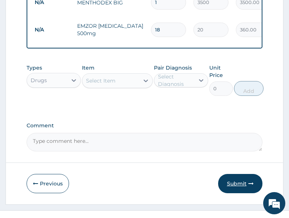
click at [239, 174] on button "Submit" at bounding box center [240, 183] width 44 height 19
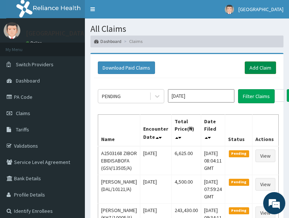
click at [268, 68] on link "Add Claim" at bounding box center [260, 67] width 31 height 13
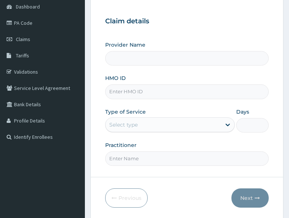
type input "VTL/10067/A"
type input "All Soul's Hospital Ltd, Ajegunle"
type input "VTL/10067/A"
click at [145, 124] on div "Select type" at bounding box center [164, 125] width 116 height 12
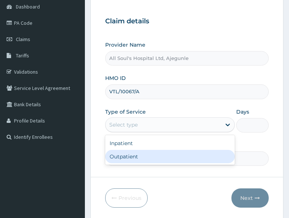
click at [139, 154] on div "Outpatient" at bounding box center [170, 156] width 130 height 13
type input "1"
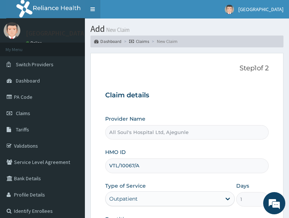
click at [91, 7] on link "Toggle navigation" at bounding box center [93, 9] width 16 height 18
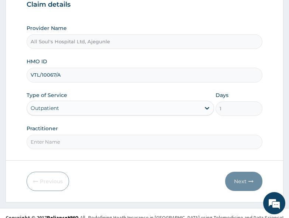
scroll to position [99, 0]
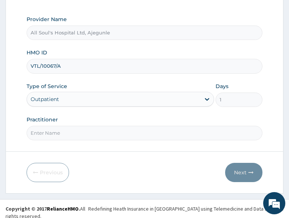
click at [68, 135] on input "Practitioner" at bounding box center [145, 133] width 236 height 14
type input "Dr [PERSON_NAME]"
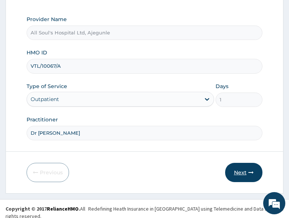
click at [240, 169] on button "Next" at bounding box center [243, 172] width 37 height 19
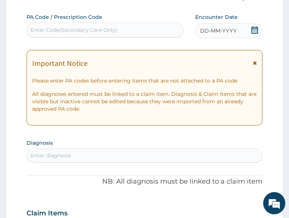
scroll to position [62, 0]
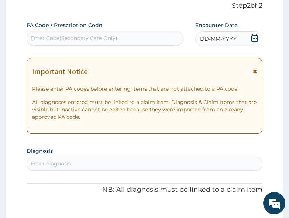
click at [255, 37] on icon at bounding box center [255, 37] width 7 height 7
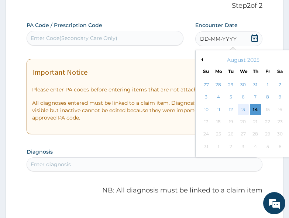
click at [245, 110] on div "13" at bounding box center [243, 109] width 11 height 11
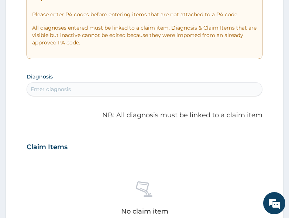
scroll to position [136, 0]
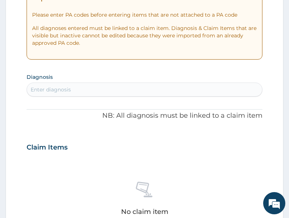
click at [60, 88] on div "Enter diagnosis" at bounding box center [51, 89] width 40 height 7
drag, startPoint x: 136, startPoint y: 136, endPoint x: 128, endPoint y: 124, distance: 14.9
click at [136, 136] on div "Claim Items" at bounding box center [145, 145] width 236 height 19
click at [95, 92] on div "Enter diagnosis" at bounding box center [144, 90] width 235 height 12
type input "[MEDICAL_DATA]"
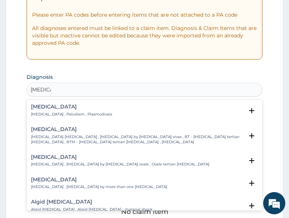
click at [54, 112] on p "[MEDICAL_DATA] , Paludism , Plasmodiosis" at bounding box center [71, 114] width 81 height 5
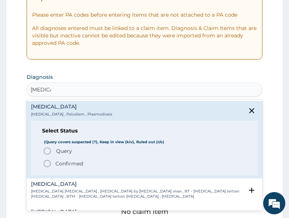
click at [62, 150] on span "Query" at bounding box center [64, 150] width 16 height 7
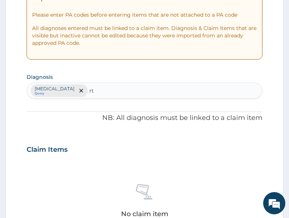
type input "rti"
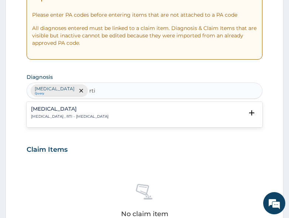
click at [66, 115] on p "[MEDICAL_DATA] , RTI - [MEDICAL_DATA]" at bounding box center [70, 116] width 78 height 5
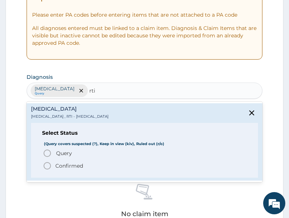
click at [58, 151] on span "Query" at bounding box center [64, 152] width 16 height 7
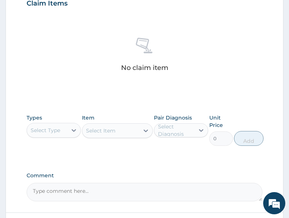
scroll to position [284, 0]
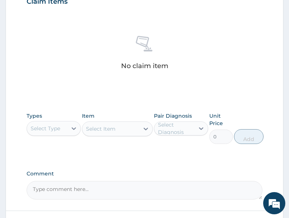
click at [54, 127] on div "Select Type" at bounding box center [46, 128] width 30 height 7
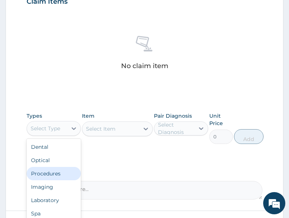
click at [51, 175] on div "Procedures" at bounding box center [54, 173] width 54 height 13
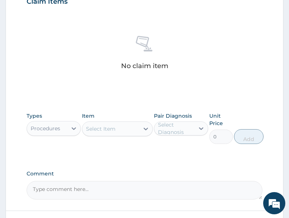
click at [112, 130] on div "Select Item" at bounding box center [101, 128] width 30 height 7
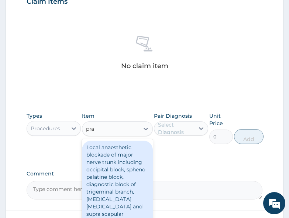
type input "prac"
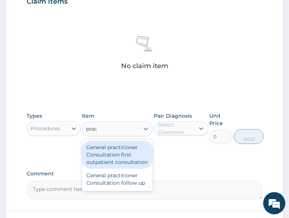
click at [113, 156] on div "General practitioner Consultation first outpatient consultation" at bounding box center [117, 154] width 71 height 28
type input "3000"
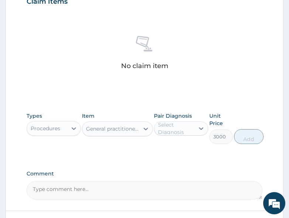
click at [174, 128] on div "Select Diagnosis" at bounding box center [176, 128] width 36 height 15
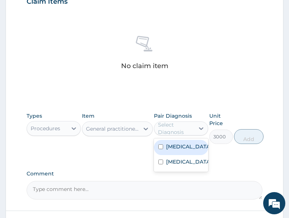
click at [180, 148] on label "[MEDICAL_DATA]" at bounding box center [188, 146] width 45 height 7
checkbox input "true"
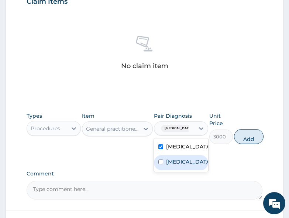
click at [182, 164] on label "[MEDICAL_DATA]" at bounding box center [188, 161] width 45 height 7
checkbox input "true"
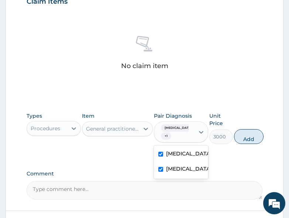
click at [247, 135] on button "Add" at bounding box center [249, 136] width 30 height 15
type input "0"
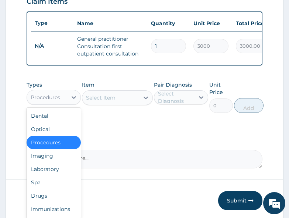
click at [58, 101] on div "Procedures" at bounding box center [46, 96] width 30 height 7
click at [59, 202] on div "Drugs" at bounding box center [54, 195] width 54 height 13
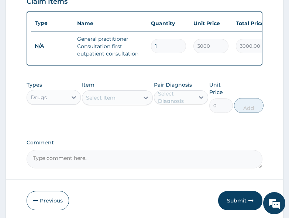
click at [140, 146] on label "Comment" at bounding box center [145, 142] width 236 height 6
click at [140, 150] on textarea "Comment" at bounding box center [145, 159] width 236 height 18
click at [116, 99] on div "Select Item" at bounding box center [110, 98] width 57 height 12
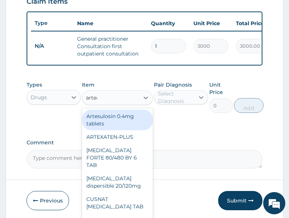
type input "arteme"
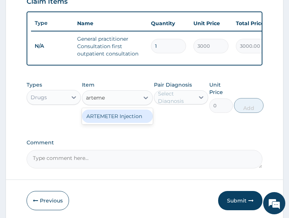
click at [124, 123] on div "ARTEMETER Injection" at bounding box center [117, 115] width 71 height 13
type input "800"
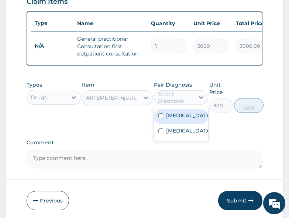
click at [164, 104] on div "Select Diagnosis" at bounding box center [176, 97] width 36 height 15
click at [184, 124] on div "[MEDICAL_DATA]" at bounding box center [181, 116] width 54 height 15
checkbox input "true"
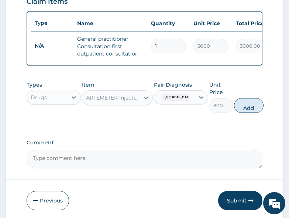
click at [256, 110] on button "Add" at bounding box center [249, 105] width 30 height 15
type input "0"
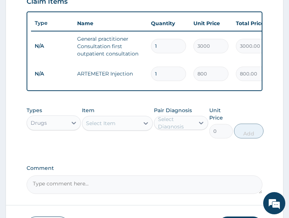
type input "0.00"
type input "6"
type input "4800.00"
type input "6"
click at [105, 148] on div "Types Drugs Item Select Item Pair Diagnosis Select Diagnosis Unit Price 0 Add" at bounding box center [145, 128] width 236 height 50
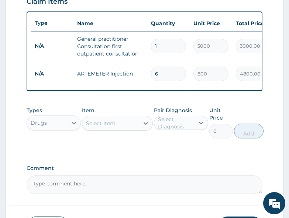
click at [113, 127] on div "Select Item" at bounding box center [101, 122] width 30 height 7
click at [145, 151] on div "Types Drugs Item Select Item Pair Diagnosis Select Diagnosis Unit Price 0 Add" at bounding box center [145, 128] width 236 height 50
click at [123, 129] on div "Select Item" at bounding box center [110, 123] width 57 height 12
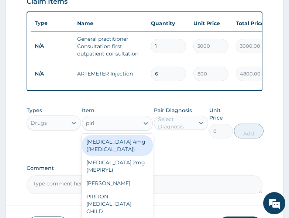
type input "pirit"
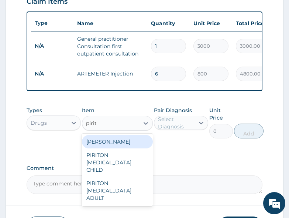
click at [123, 145] on div "[PERSON_NAME]" at bounding box center [117, 141] width 71 height 13
type input "20"
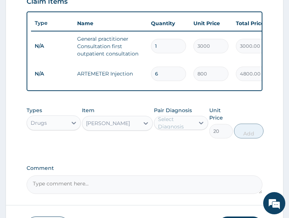
click at [174, 129] on div "Select Diagnosis" at bounding box center [176, 122] width 36 height 15
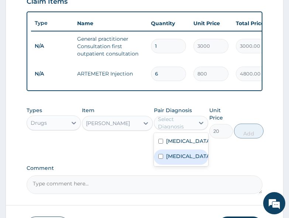
click at [184, 160] on label "[MEDICAL_DATA]" at bounding box center [188, 155] width 45 height 7
checkbox input "true"
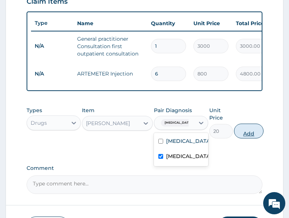
click at [261, 134] on button "Add" at bounding box center [249, 130] width 30 height 15
type input "0"
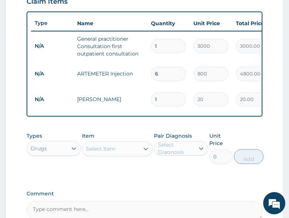
type input "0.00"
click at [164, 99] on input "number" at bounding box center [168, 99] width 35 height 14
type input "1"
type input "20.00"
type input "10"
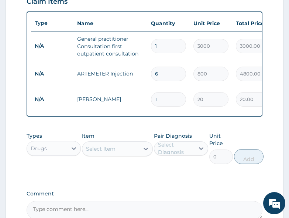
type input "200.00"
type input "10"
click at [127, 161] on div "Item Select Item" at bounding box center [117, 148] width 71 height 32
click at [126, 154] on div "Select Item" at bounding box center [110, 149] width 57 height 12
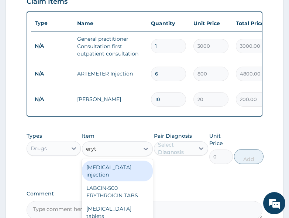
type input "eryth"
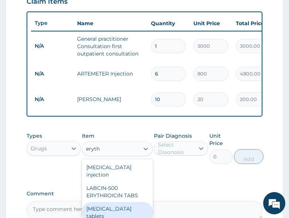
click at [123, 211] on div "[MEDICAL_DATA] tablets" at bounding box center [117, 212] width 71 height 21
type input "175"
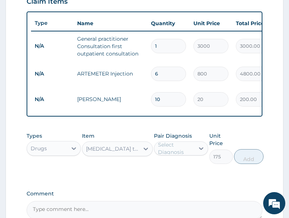
click at [190, 154] on div "Select Diagnosis" at bounding box center [176, 148] width 36 height 15
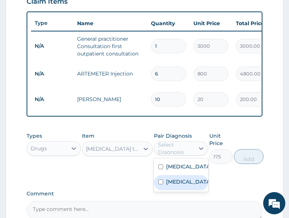
click at [178, 185] on label "[MEDICAL_DATA]" at bounding box center [188, 181] width 45 height 7
checkbox input "true"
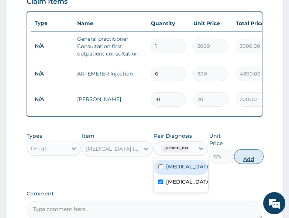
click at [255, 161] on button "Add" at bounding box center [249, 156] width 30 height 15
type input "0"
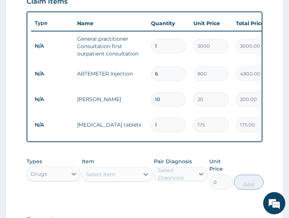
click at [158, 189] on div "Pair Diagnosis Select Diagnosis" at bounding box center [181, 173] width 54 height 32
click at [166, 125] on input "1" at bounding box center [168, 125] width 35 height 14
type input "10"
type input "1750.00"
type input "10"
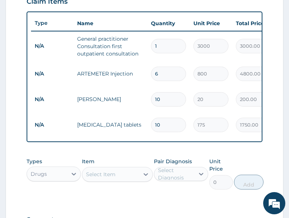
click at [132, 188] on div "Item Select Item" at bounding box center [117, 173] width 71 height 32
click at [129, 180] on div "Select Item" at bounding box center [110, 174] width 57 height 12
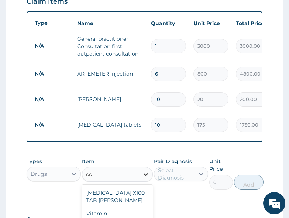
type input "c"
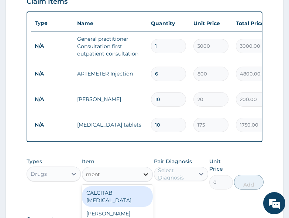
type input "menth"
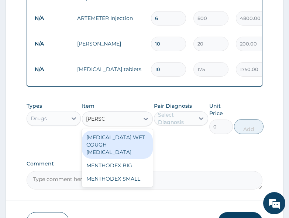
scroll to position [394, 0]
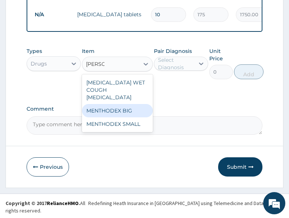
click at [124, 108] on div "MENTHODEX BIG" at bounding box center [117, 110] width 71 height 13
type input "3500"
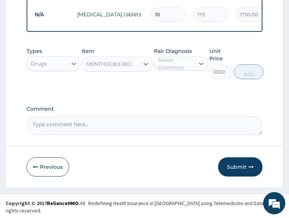
click at [178, 70] on div "Select Diagnosis" at bounding box center [176, 63] width 36 height 15
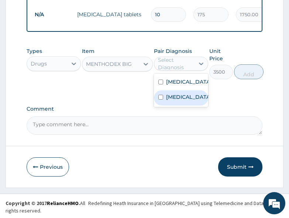
click at [185, 101] on label "Respiratory tract infection" at bounding box center [188, 96] width 45 height 7
checkbox input "true"
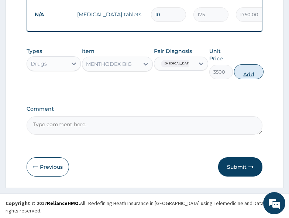
click at [259, 79] on button "Add" at bounding box center [249, 71] width 30 height 15
type input "0"
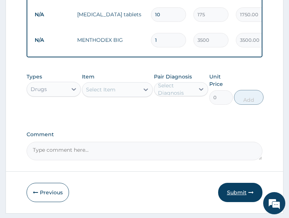
click at [245, 201] on button "Submit" at bounding box center [240, 192] width 44 height 19
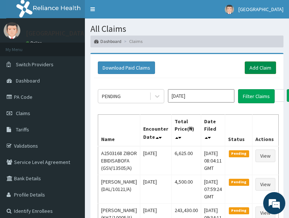
click at [265, 67] on link "Add Claim" at bounding box center [260, 67] width 31 height 13
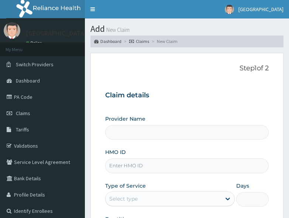
type input "All Soul's Hospital Ltd, Ajegunle"
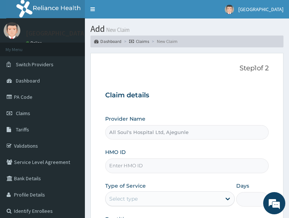
click at [187, 90] on div "Claim details Provider Name All Soul's Hospital Ltd, Ajegunle HMO ID Type of Se…" at bounding box center [187, 161] width 164 height 155
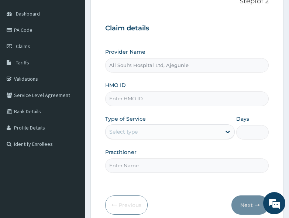
scroll to position [74, 0]
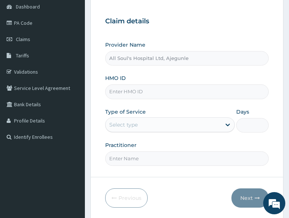
click at [119, 93] on input "HMO ID" at bounding box center [187, 91] width 164 height 14
paste input "AGO/10309/A"
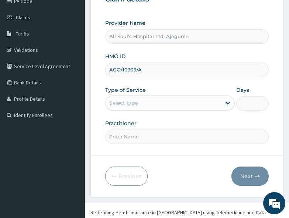
scroll to position [107, 0]
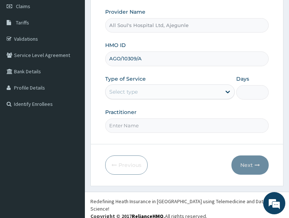
type input "AGO/10309/A"
click at [140, 91] on div "Select type" at bounding box center [164, 92] width 116 height 12
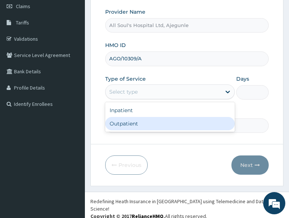
click at [136, 126] on div "Outpatient" at bounding box center [170, 123] width 130 height 13
type input "1"
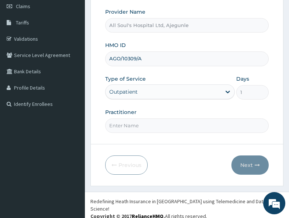
click at [137, 125] on input "Practitioner" at bounding box center [187, 125] width 164 height 14
type input "Dr Segun"
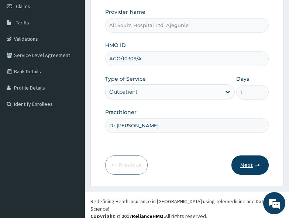
click at [259, 167] on icon "button" at bounding box center [257, 164] width 5 height 5
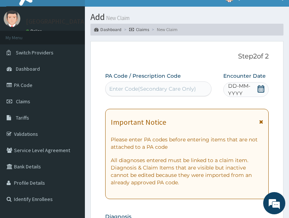
scroll to position [0, 0]
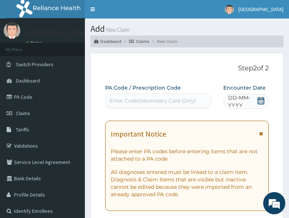
click at [259, 101] on icon at bounding box center [261, 100] width 7 height 7
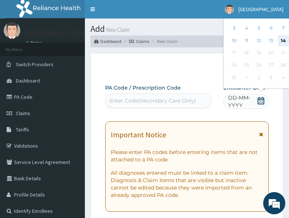
click at [282, 40] on div "14" at bounding box center [283, 40] width 11 height 11
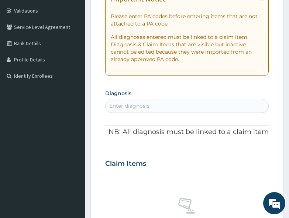
scroll to position [148, 0]
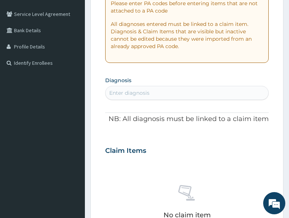
click at [134, 88] on div "Enter diagnosis" at bounding box center [187, 93] width 163 height 12
type input "malaria"
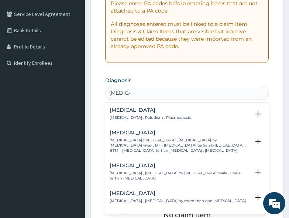
click at [138, 110] on h4 "Malaria" at bounding box center [150, 110] width 81 height 6
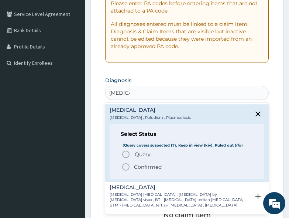
click at [138, 151] on span "Query" at bounding box center [143, 153] width 16 height 7
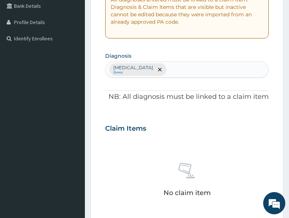
scroll to position [185, 0]
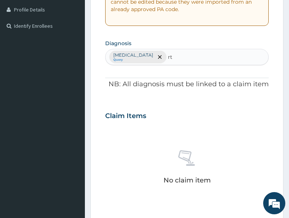
type input "rti"
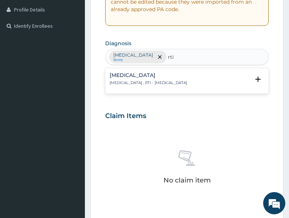
click at [157, 83] on p "Respiratory tract infection , RTI - Respiratory tract infection" at bounding box center [149, 82] width 78 height 5
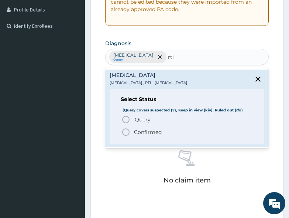
click at [149, 118] on span "Query" at bounding box center [143, 119] width 16 height 7
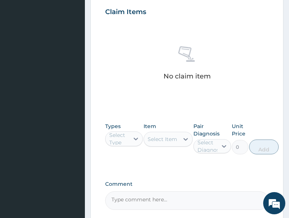
scroll to position [296, 0]
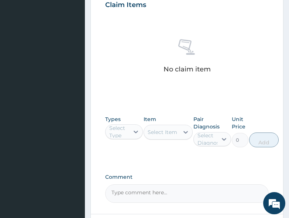
click at [125, 132] on div "Select Type" at bounding box center [118, 131] width 19 height 15
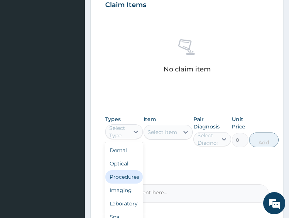
click at [120, 174] on div "Procedures" at bounding box center [124, 176] width 38 height 13
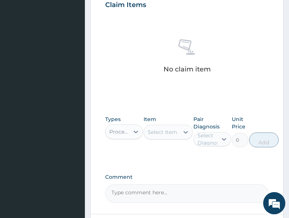
click at [166, 135] on div "Select Item" at bounding box center [163, 131] width 30 height 7
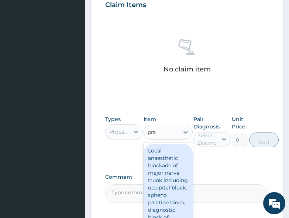
type input "prac"
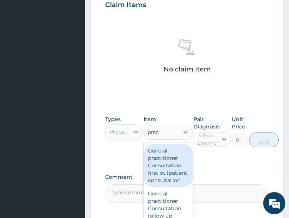
click at [159, 157] on div "General practitioner Consultation first outpatient consultation" at bounding box center [168, 165] width 49 height 43
type input "3000"
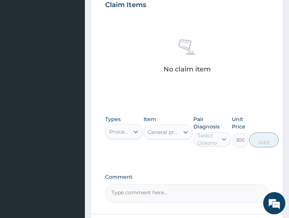
click at [222, 135] on icon at bounding box center [224, 138] width 7 height 7
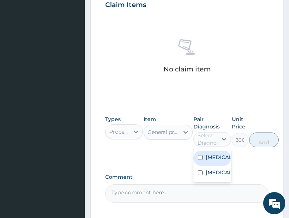
click at [216, 153] on label "Malaria" at bounding box center [220, 156] width 29 height 7
checkbox input "true"
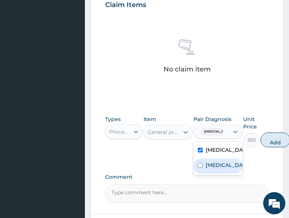
click at [217, 168] on label "Respiratory tract infection" at bounding box center [226, 164] width 40 height 7
checkbox input "true"
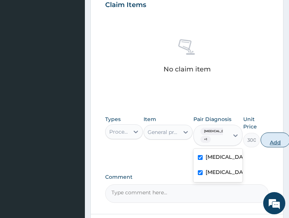
click at [265, 142] on button "Add" at bounding box center [276, 139] width 30 height 15
type input "0"
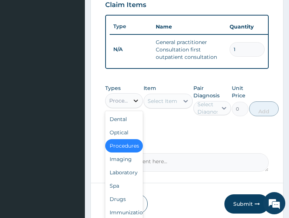
click at [129, 107] on div at bounding box center [135, 100] width 13 height 13
click at [120, 201] on div "Drugs" at bounding box center [124, 198] width 38 height 13
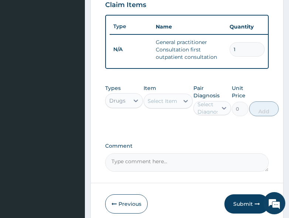
drag, startPoint x: 157, startPoint y: 131, endPoint x: 157, endPoint y: 104, distance: 27.3
click at [157, 131] on div "Types Drugs Item Select Item Pair Diagnosis Select Diagnosis Unit Price 0 Add" at bounding box center [187, 106] width 164 height 50
click at [158, 101] on div "Select Item" at bounding box center [161, 101] width 35 height 12
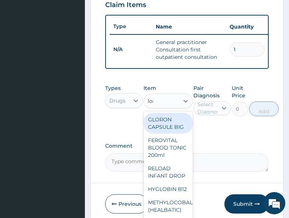
type input "lona"
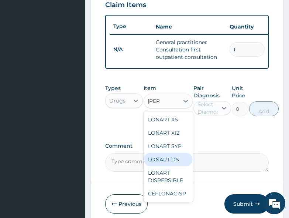
click at [174, 162] on div "LONART DS" at bounding box center [168, 159] width 49 height 13
type input "400"
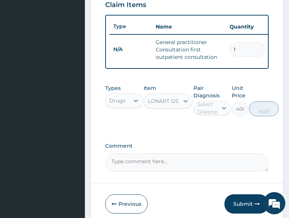
click at [212, 109] on div "Select Diagnosis" at bounding box center [211, 108] width 26 height 15
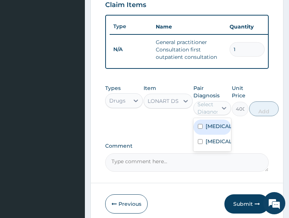
click at [213, 126] on label "Malaria" at bounding box center [220, 125] width 29 height 7
checkbox input "true"
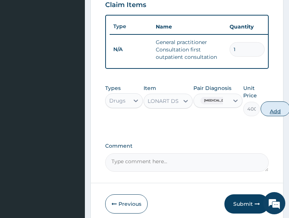
click at [271, 115] on button "Add" at bounding box center [276, 108] width 30 height 15
type input "0"
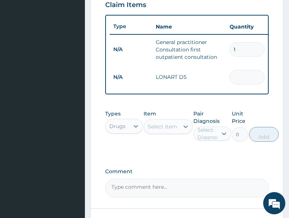
type input "0.00"
type input "6"
type input "2400.00"
type input "6"
click at [176, 130] on div "Select Item" at bounding box center [163, 126] width 30 height 7
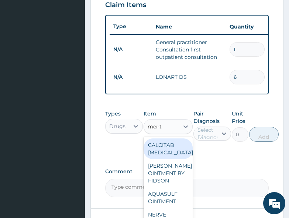
type input "menth"
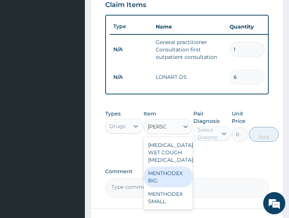
click at [155, 187] on div "MENTHODEX BIG" at bounding box center [168, 176] width 49 height 21
type input "3500"
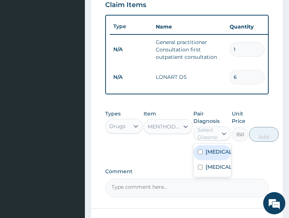
click at [206, 133] on div "Select Diagnosis" at bounding box center [211, 133] width 26 height 15
click at [208, 151] on label "Malaria" at bounding box center [220, 151] width 29 height 7
checkbox input "true"
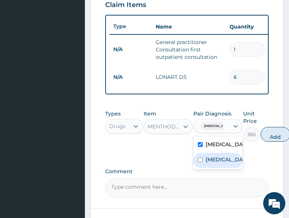
click at [210, 163] on label "Respiratory tract infection" at bounding box center [226, 159] width 40 height 7
checkbox input "true"
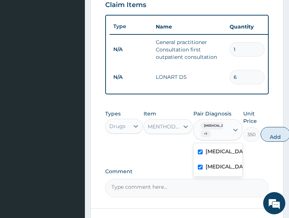
click at [210, 151] on div "Malaria" at bounding box center [218, 151] width 49 height 15
checkbox input "false"
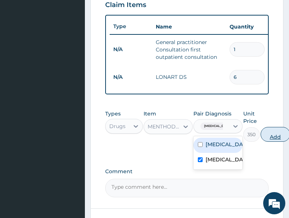
click at [284, 140] on button "Add" at bounding box center [276, 134] width 30 height 15
type input "0"
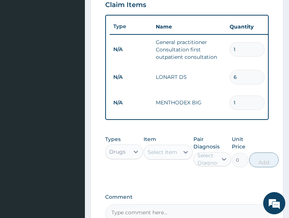
click at [162, 156] on div "Select Item" at bounding box center [163, 151] width 30 height 7
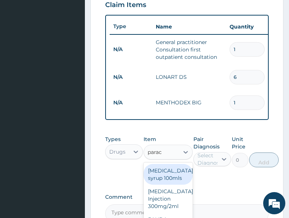
type input "parace"
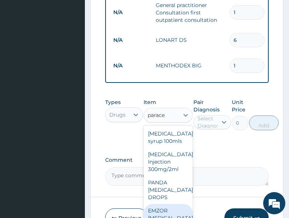
scroll to position [31, 0]
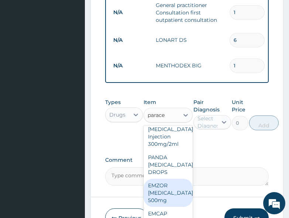
click at [170, 189] on div "EMZOR PARACETAMOL 500mg" at bounding box center [168, 192] width 49 height 28
type input "20"
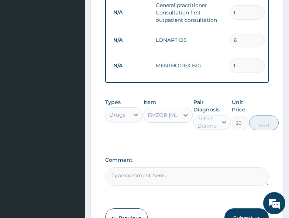
click at [210, 122] on div "Select Diagnosis" at bounding box center [211, 122] width 26 height 15
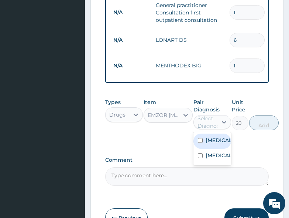
click at [211, 136] on label "Malaria" at bounding box center [220, 139] width 29 height 7
checkbox input "true"
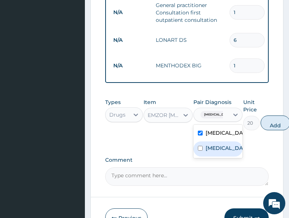
click at [211, 151] on label "Respiratory tract infection" at bounding box center [226, 147] width 40 height 7
checkbox input "true"
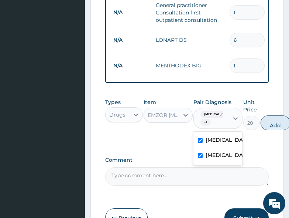
click at [270, 128] on button "Add" at bounding box center [276, 122] width 30 height 15
type input "0"
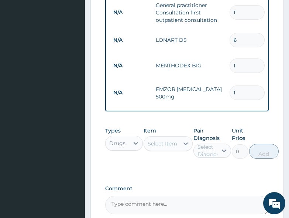
type input "18"
type input "360.00"
type input "18"
click at [200, 173] on div "Types Drugs Item Select Item Pair Diagnosis Select Diagnosis Unit Price 0 Add" at bounding box center [187, 148] width 164 height 50
click at [161, 147] on div "Select Item" at bounding box center [163, 143] width 30 height 7
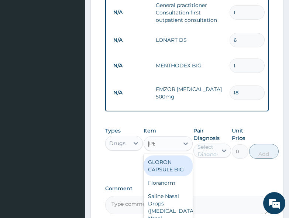
type input "lorat"
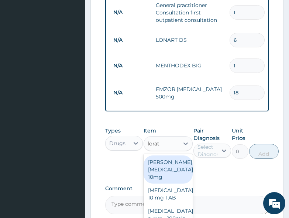
click at [161, 163] on div "Loratyn Loratadine 10mg" at bounding box center [168, 169] width 49 height 28
type input "75"
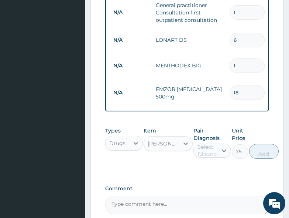
click at [205, 148] on div "Select Diagnosis" at bounding box center [211, 150] width 26 height 15
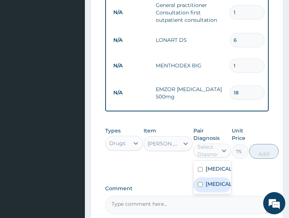
drag, startPoint x: 211, startPoint y: 184, endPoint x: 233, endPoint y: 178, distance: 22.9
click at [211, 184] on label "Respiratory tract infection" at bounding box center [220, 183] width 29 height 7
checkbox input "true"
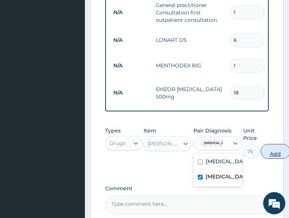
click at [285, 154] on button "Add" at bounding box center [276, 151] width 30 height 15
type input "0"
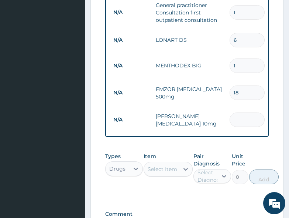
type input "0.00"
type input "5"
type input "375.00"
type input "5"
click at [202, 184] on div "Pair Diagnosis Select Diagnosis" at bounding box center [213, 168] width 38 height 32
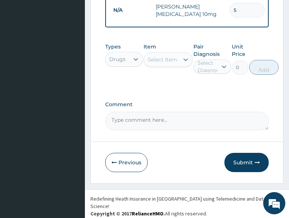
click at [256, 167] on button "Submit" at bounding box center [247, 162] width 44 height 19
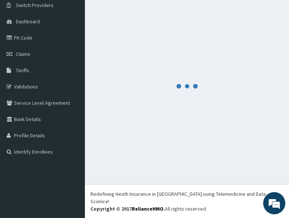
scroll to position [52, 0]
